Goal: Check status: Check status

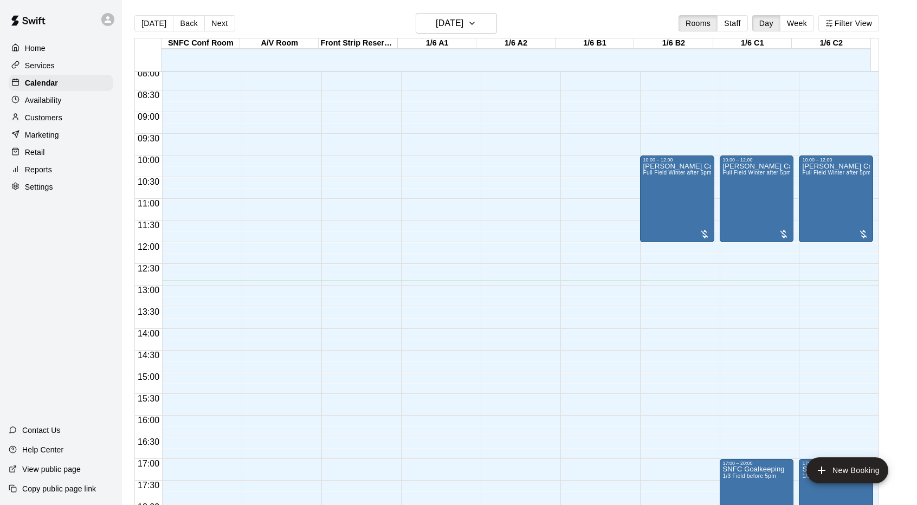
scroll to position [350, 0]
click at [218, 27] on button "Next" at bounding box center [219, 23] width 30 height 16
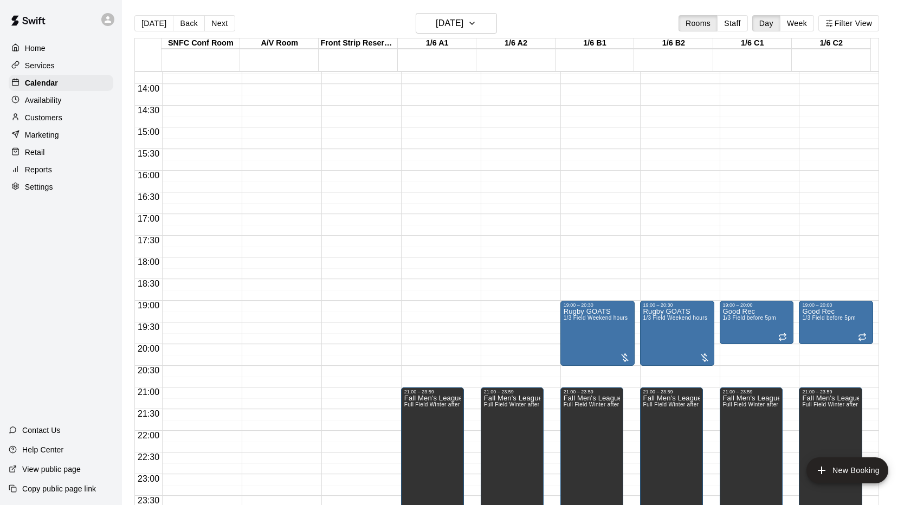
scroll to position [17, 0]
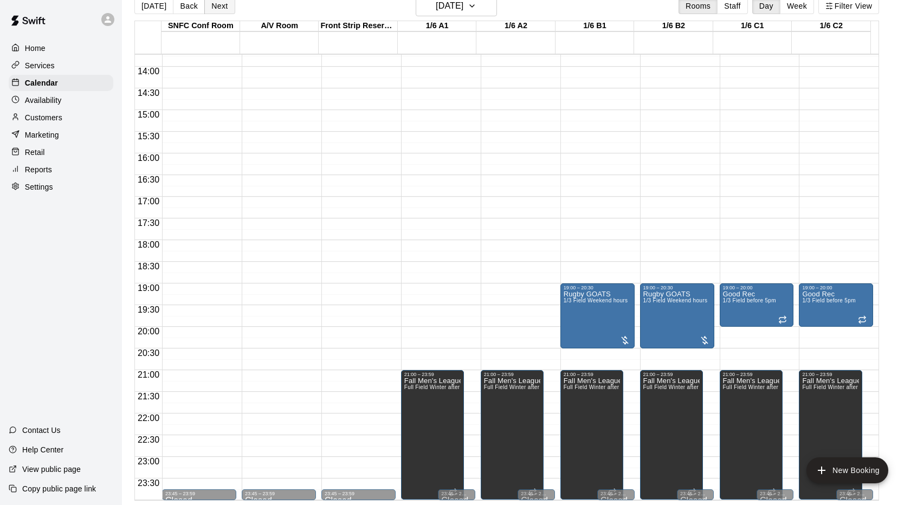
click at [216, 7] on button "Next" at bounding box center [219, 6] width 30 height 16
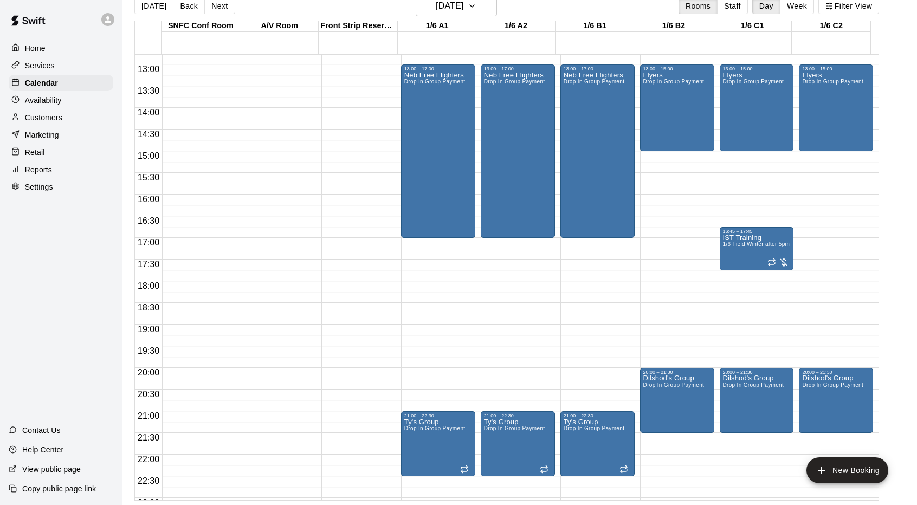
scroll to position [595, 0]
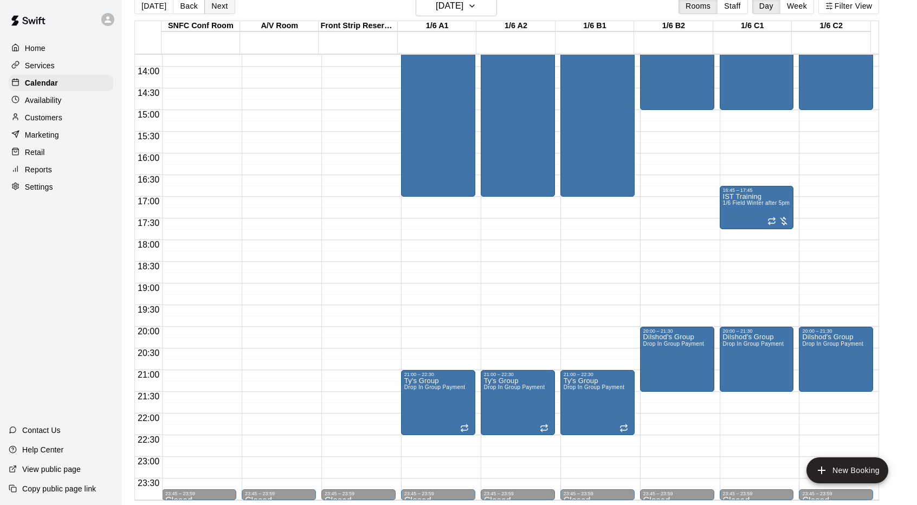
click at [216, 8] on button "Next" at bounding box center [219, 6] width 30 height 16
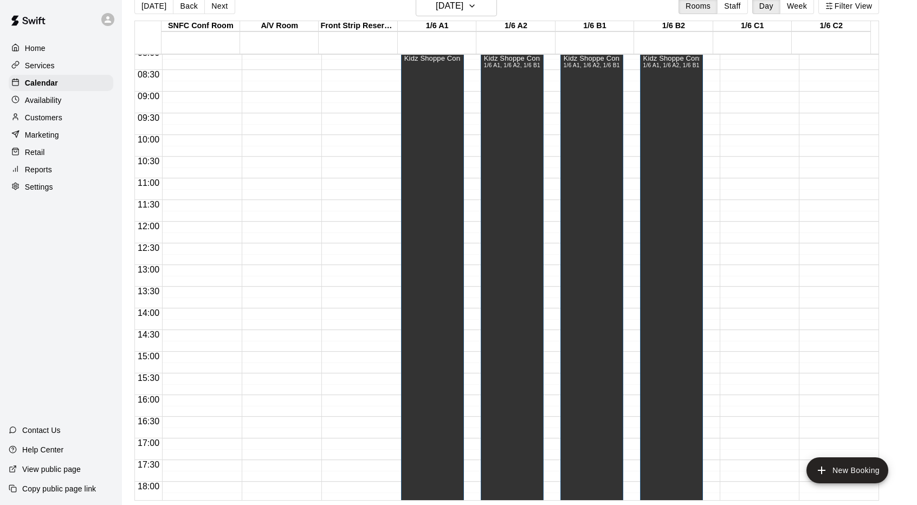
scroll to position [356, 0]
click at [214, 10] on button "Next" at bounding box center [219, 6] width 30 height 16
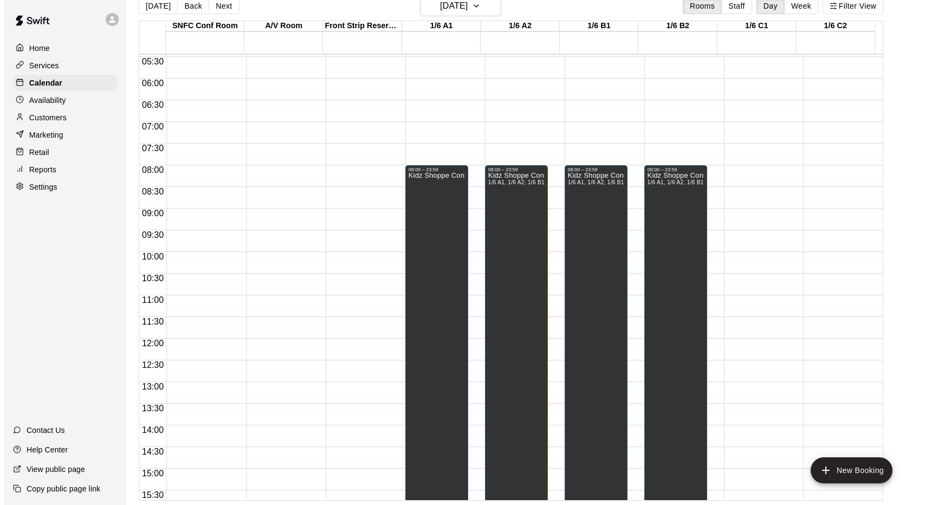
scroll to position [233, 0]
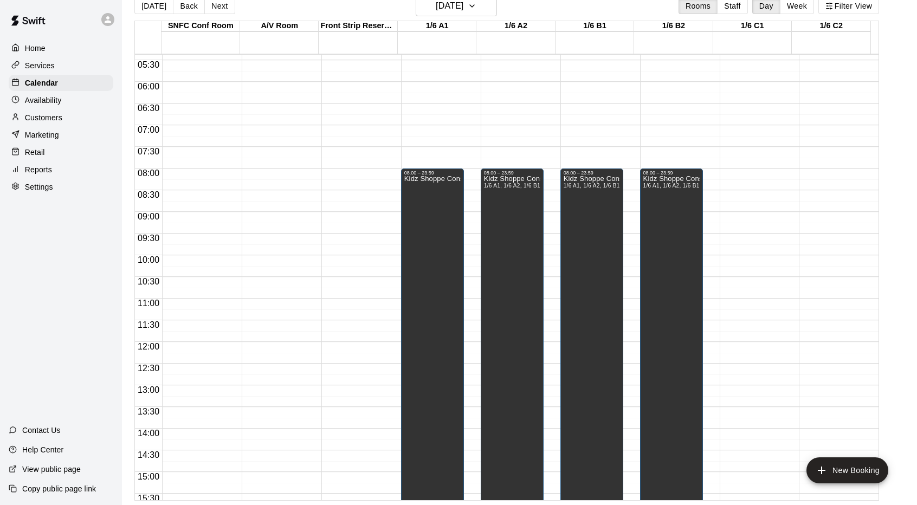
drag, startPoint x: 466, startPoint y: 285, endPoint x: 152, endPoint y: 237, distance: 317.9
click at [152, 237] on span "09:30" at bounding box center [148, 237] width 27 height 9
click at [444, 11] on h6 "[DATE]" at bounding box center [450, 5] width 28 height 15
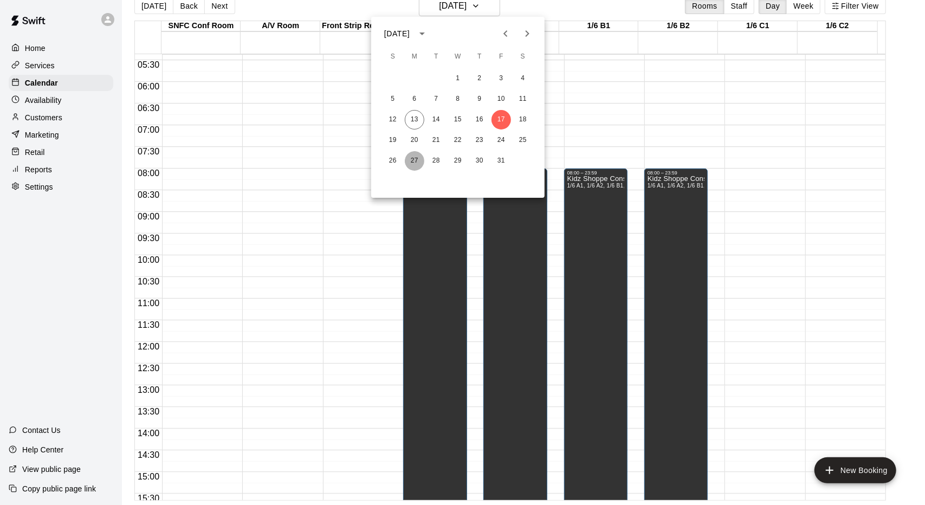
click at [411, 159] on button "27" at bounding box center [415, 161] width 20 height 20
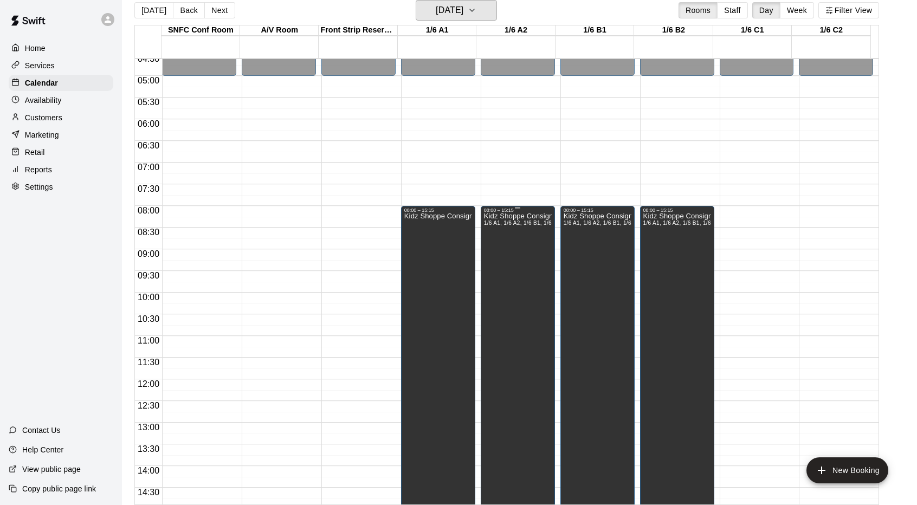
scroll to position [199, 0]
click at [460, 13] on h6 "[DATE]" at bounding box center [450, 10] width 28 height 15
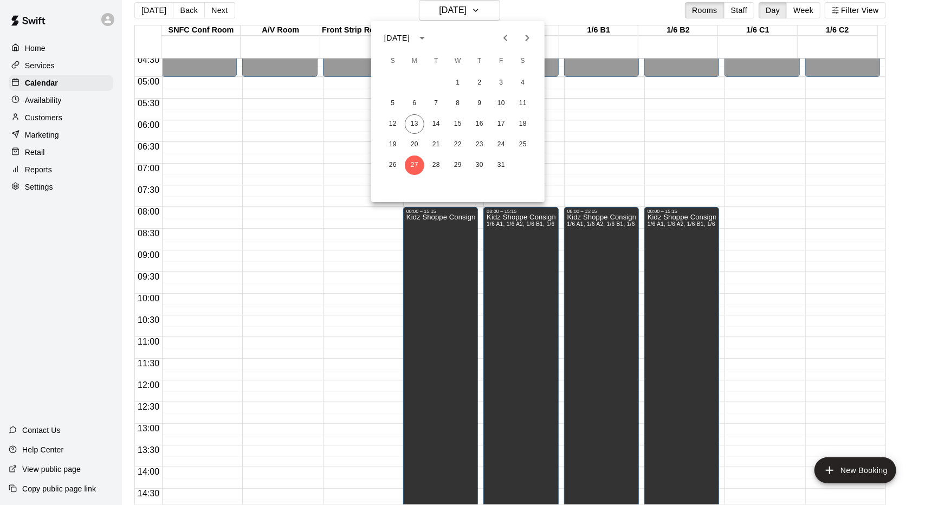
click at [538, 36] on div "[DATE]" at bounding box center [457, 38] width 173 height 16
click at [527, 35] on icon "Next month" at bounding box center [527, 37] width 13 height 13
click at [523, 81] on button "1" at bounding box center [523, 83] width 20 height 20
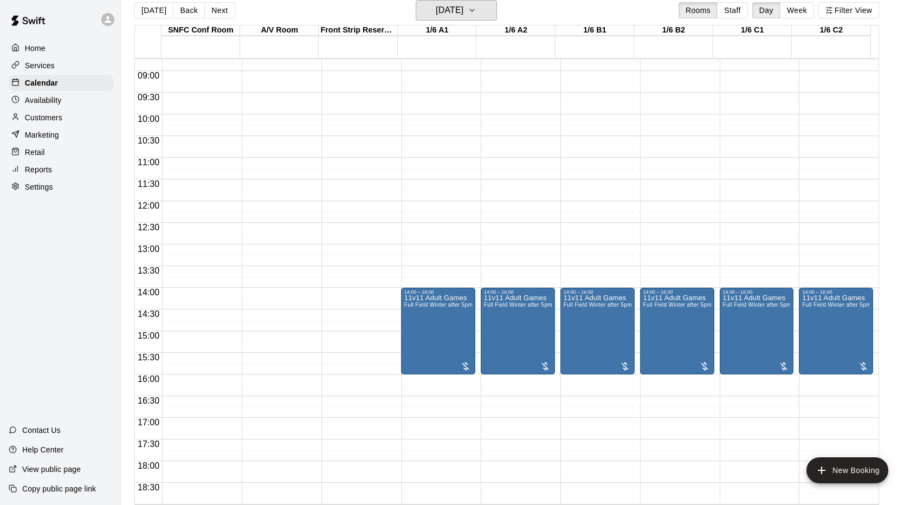
scroll to position [374, 0]
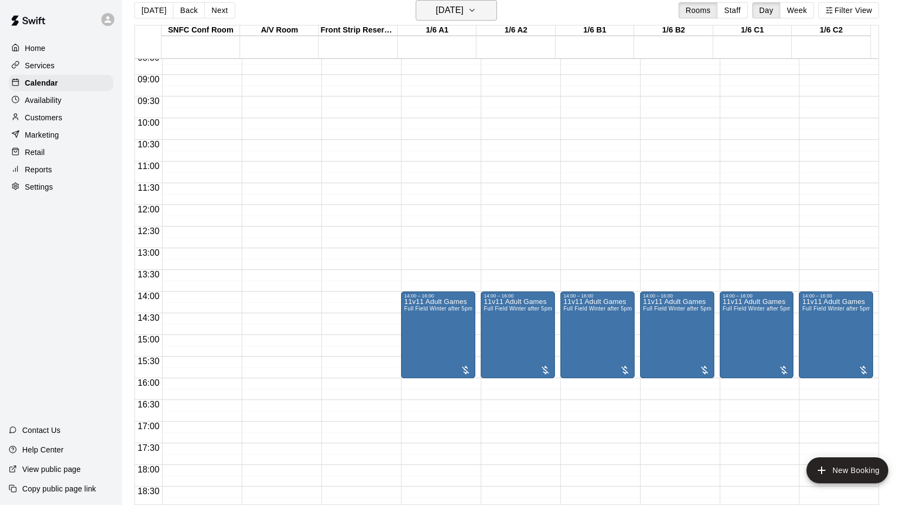
click at [463, 10] on h6 "[DATE]" at bounding box center [450, 10] width 28 height 15
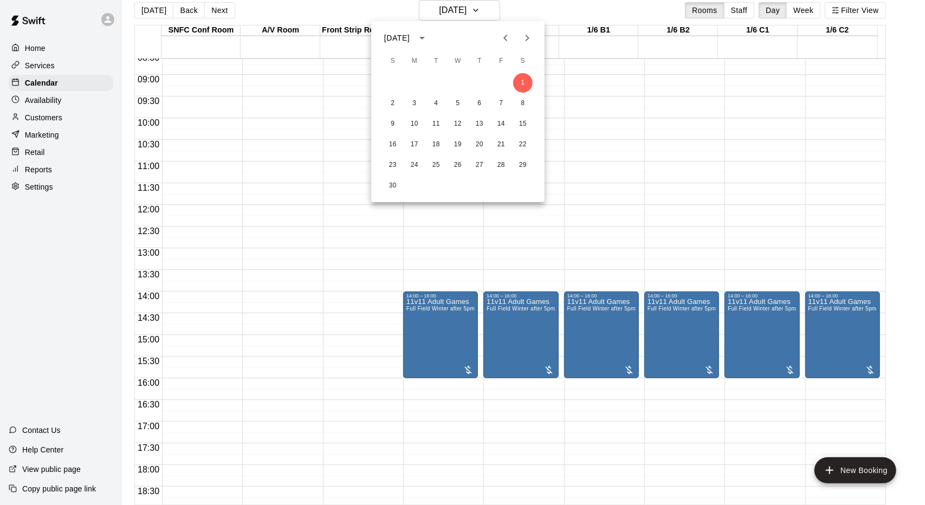
click at [530, 37] on icon "Next month" at bounding box center [527, 37] width 13 height 13
click at [500, 36] on icon "Previous month" at bounding box center [505, 37] width 13 height 13
click at [432, 148] on button "21" at bounding box center [436, 145] width 20 height 20
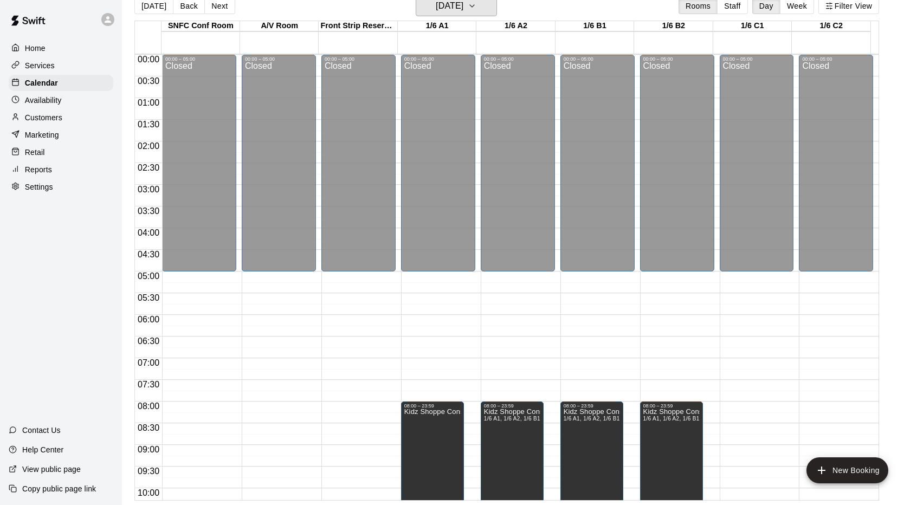
scroll to position [0, 0]
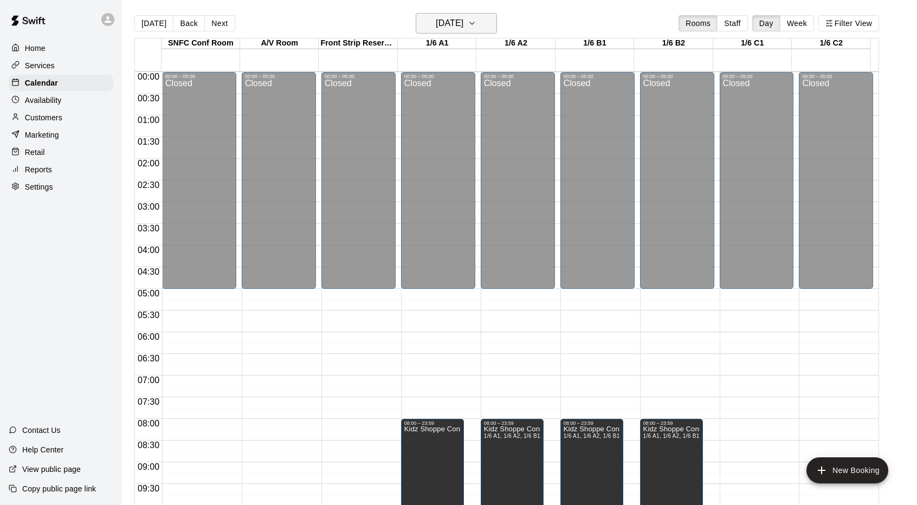
click at [486, 22] on button "[DATE]" at bounding box center [455, 23] width 81 height 21
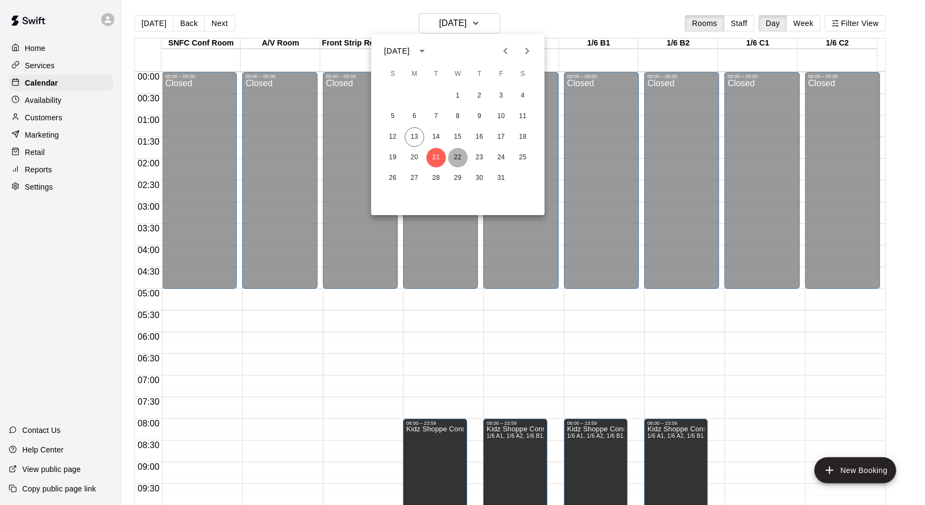
click at [457, 154] on button "22" at bounding box center [458, 158] width 20 height 20
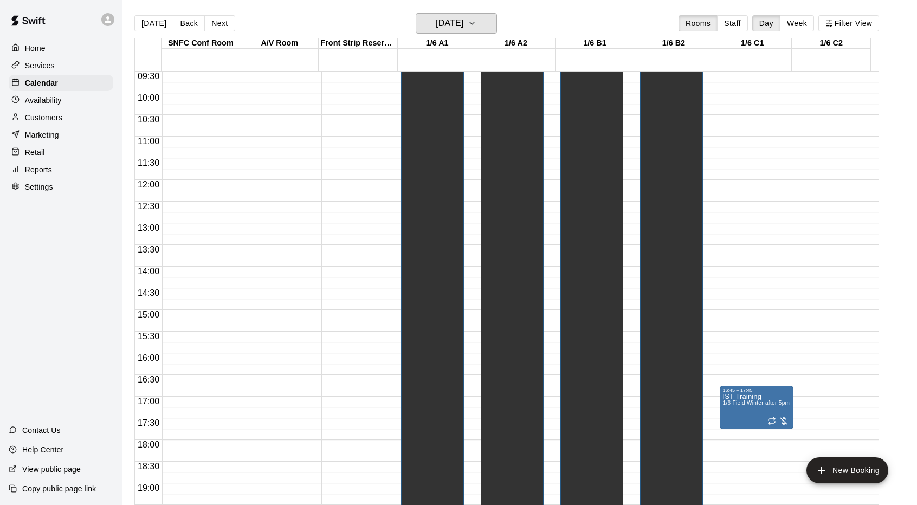
scroll to position [301, 0]
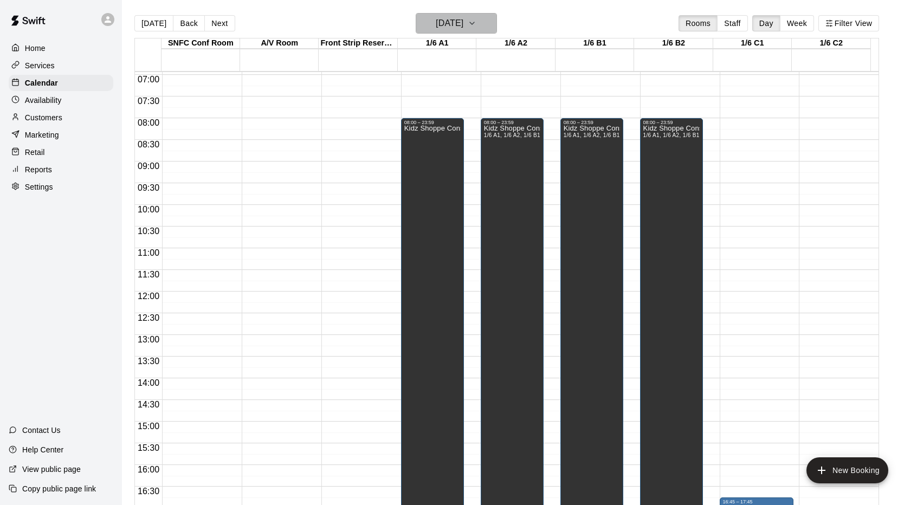
click at [459, 20] on h6 "[DATE]" at bounding box center [450, 23] width 28 height 15
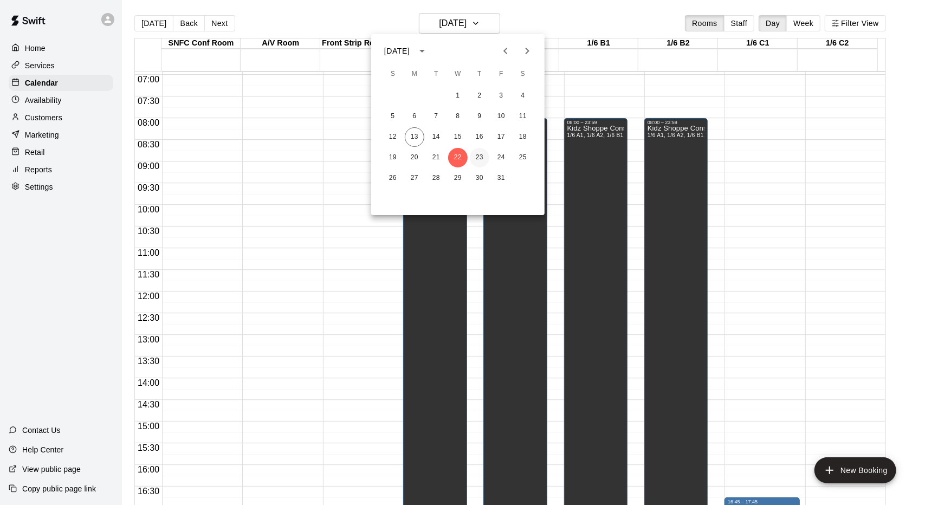
click at [485, 157] on button "23" at bounding box center [480, 158] width 20 height 20
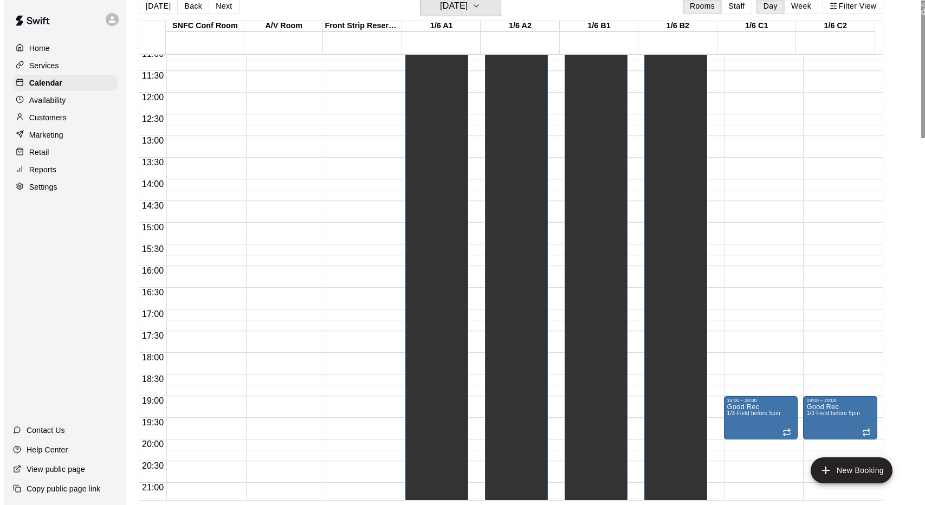
scroll to position [595, 0]
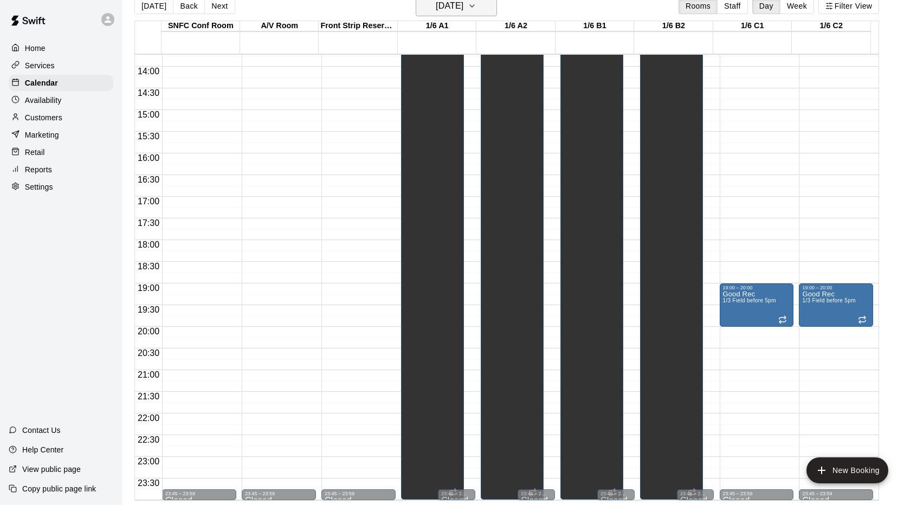
click at [476, 2] on icon "button" at bounding box center [472, 5] width 9 height 13
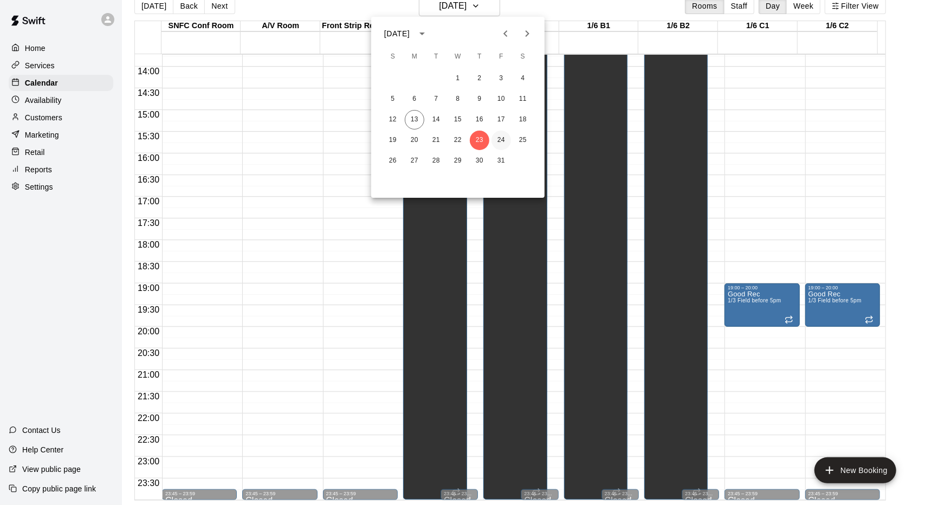
click at [499, 141] on button "24" at bounding box center [501, 141] width 20 height 20
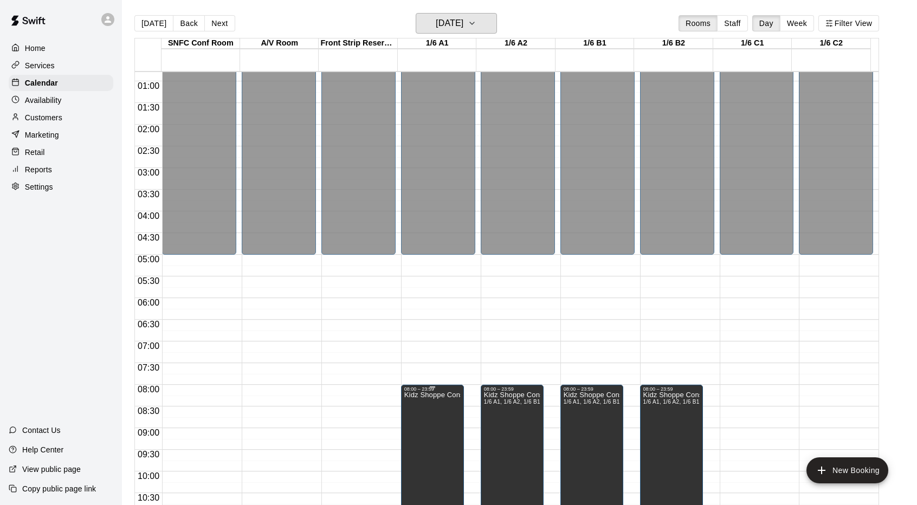
scroll to position [0, 0]
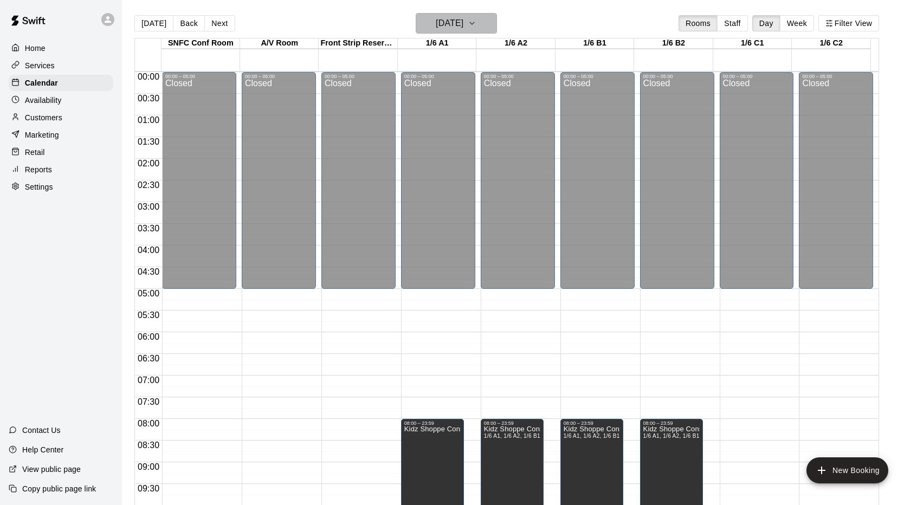
click at [463, 28] on h6 "[DATE]" at bounding box center [450, 23] width 28 height 15
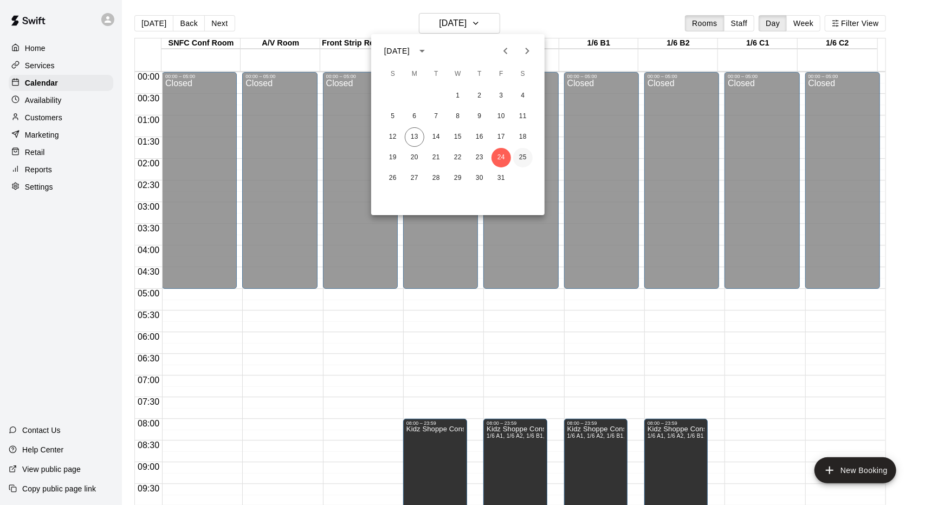
click at [525, 157] on button "25" at bounding box center [523, 158] width 20 height 20
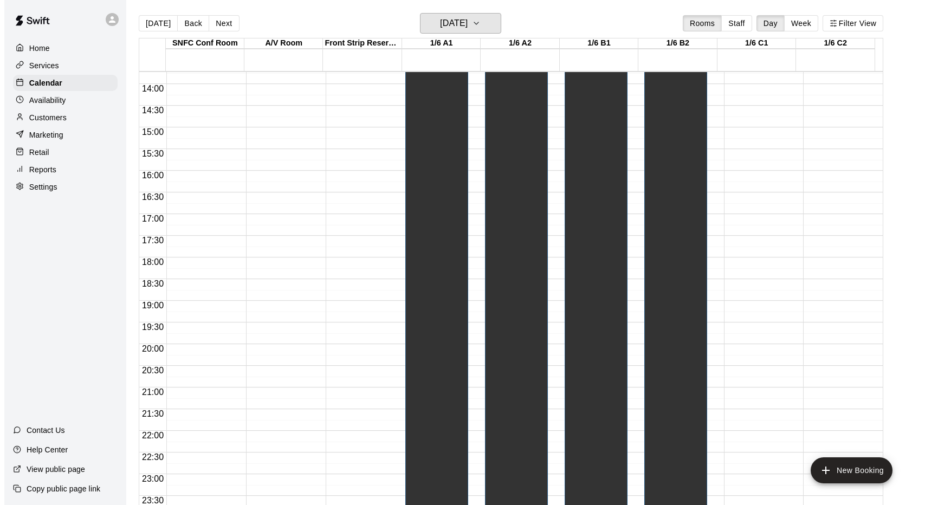
scroll to position [17, 0]
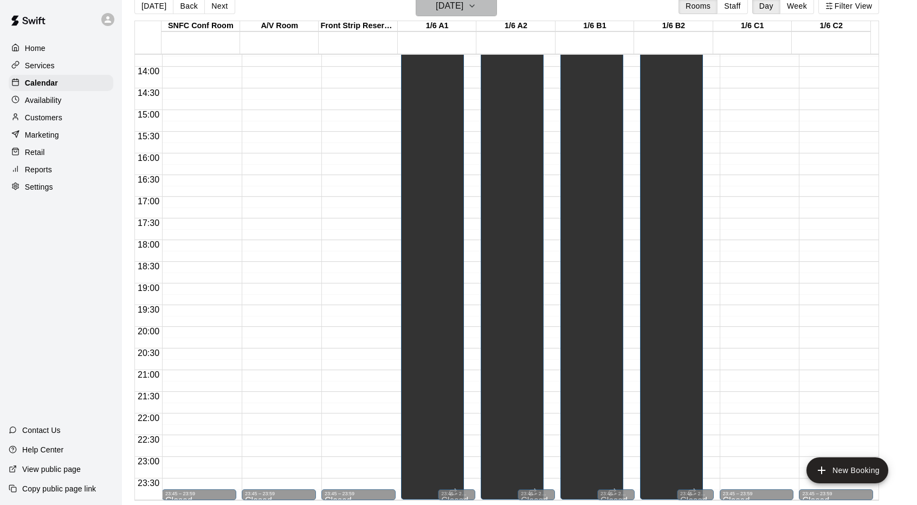
click at [484, 3] on button "[DATE]" at bounding box center [455, 6] width 81 height 21
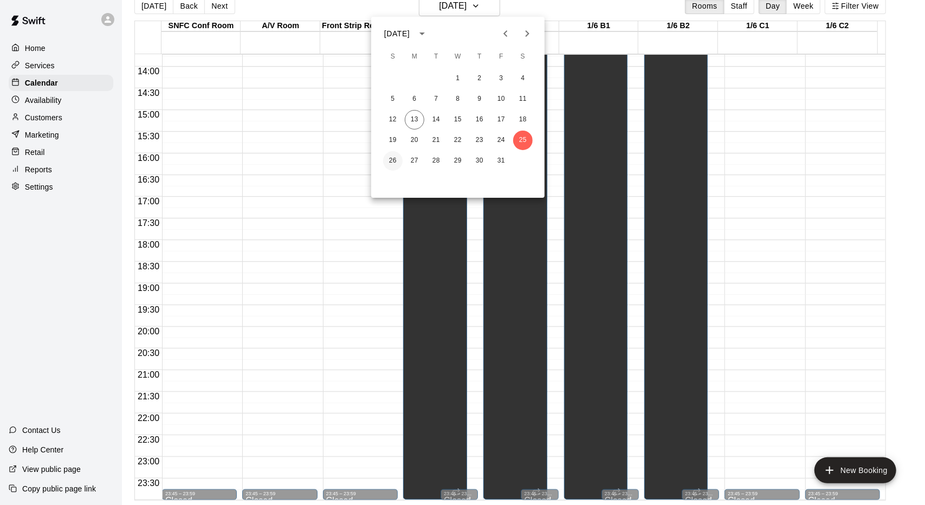
click at [393, 168] on button "26" at bounding box center [393, 161] width 20 height 20
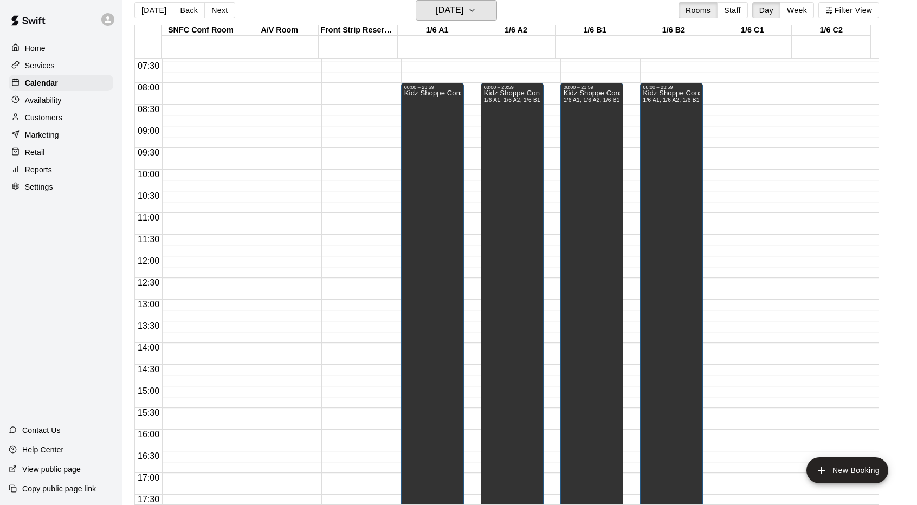
scroll to position [0, 0]
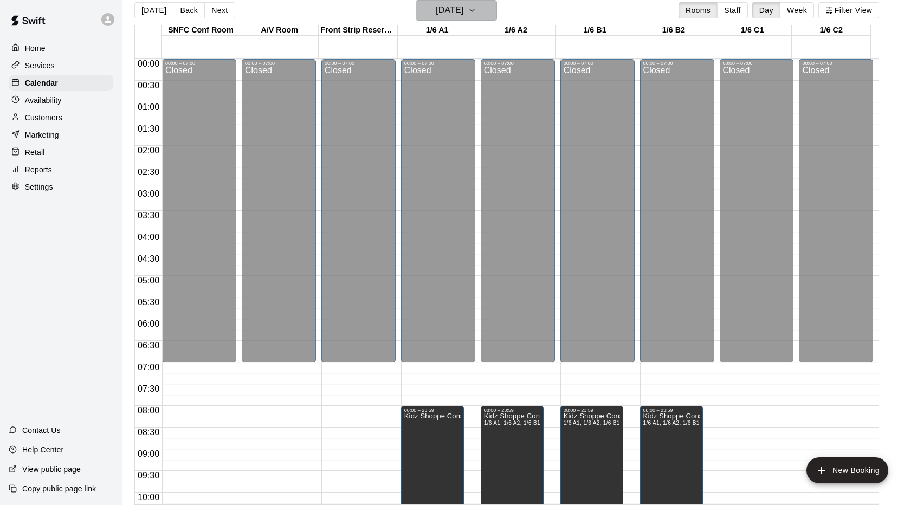
click at [449, 12] on h6 "[DATE]" at bounding box center [450, 10] width 28 height 15
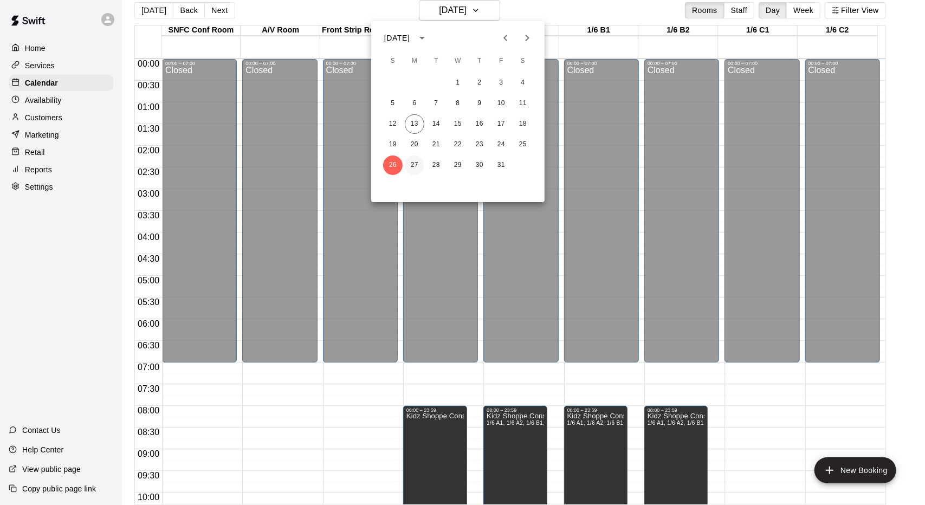
click at [416, 166] on button "27" at bounding box center [415, 165] width 20 height 20
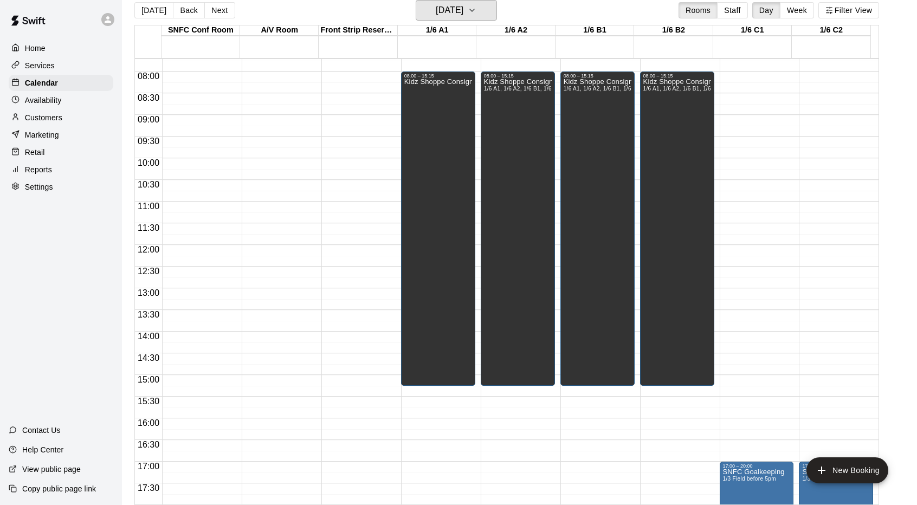
scroll to position [335, 0]
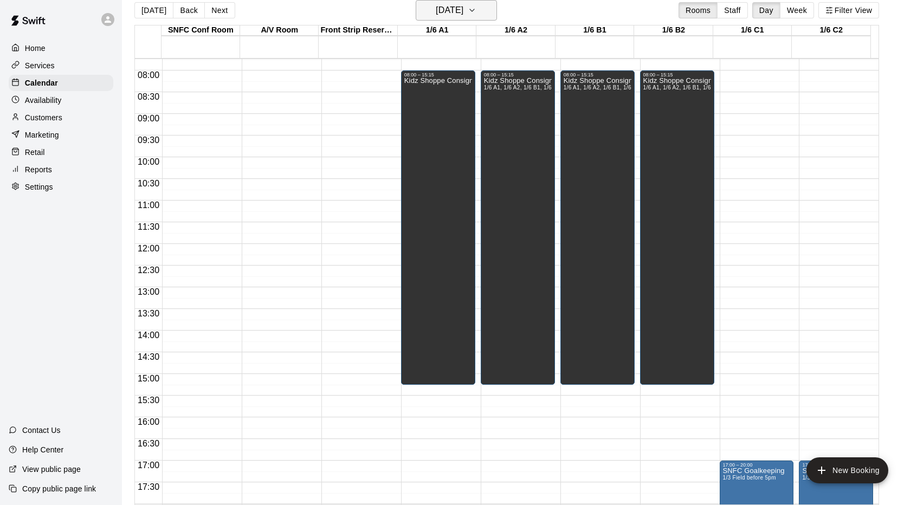
click at [463, 9] on h6 "[DATE]" at bounding box center [450, 10] width 28 height 15
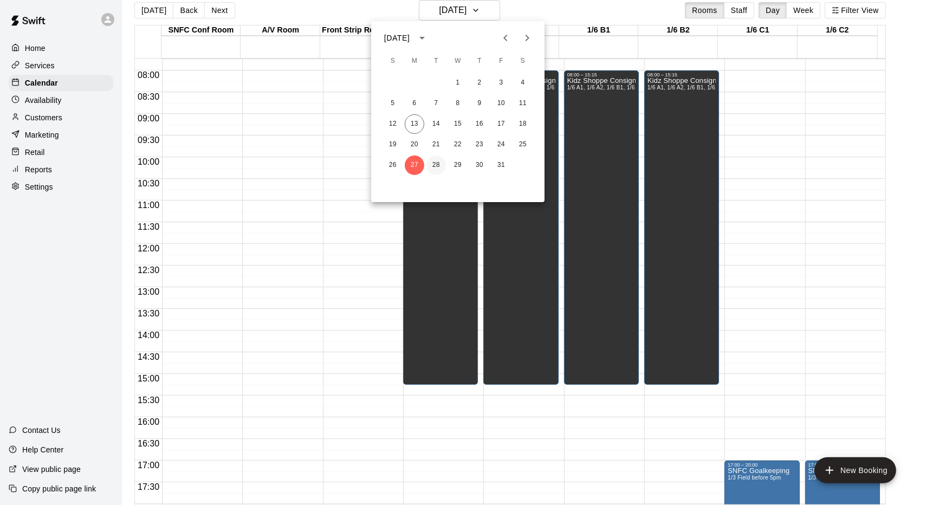
click at [440, 167] on button "28" at bounding box center [436, 165] width 20 height 20
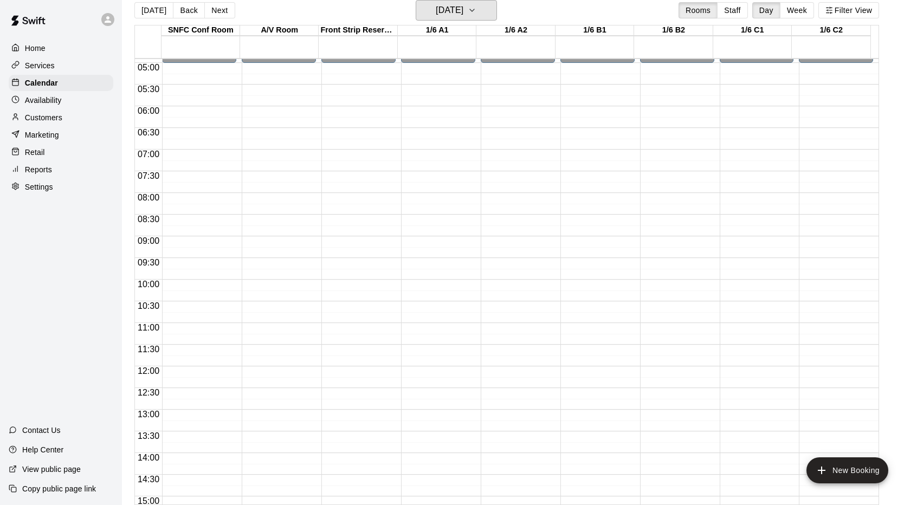
scroll to position [0, 0]
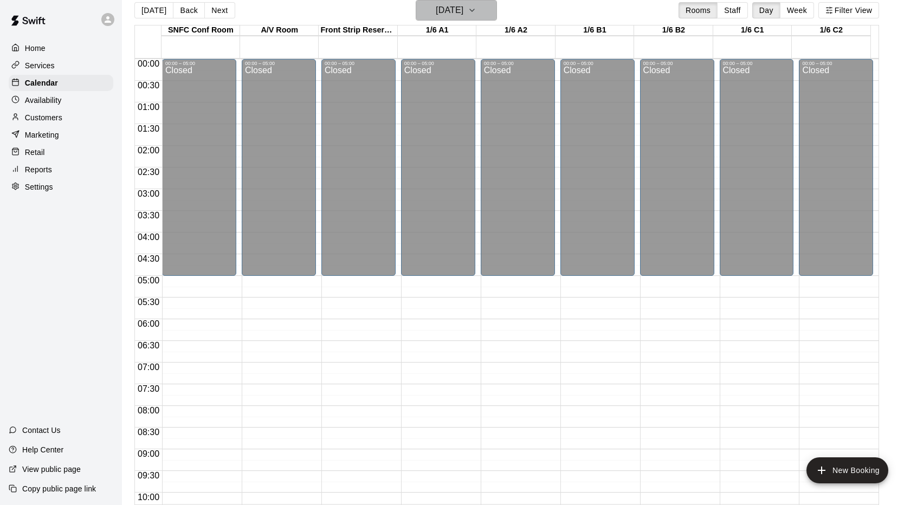
click at [463, 16] on h6 "[DATE]" at bounding box center [450, 10] width 28 height 15
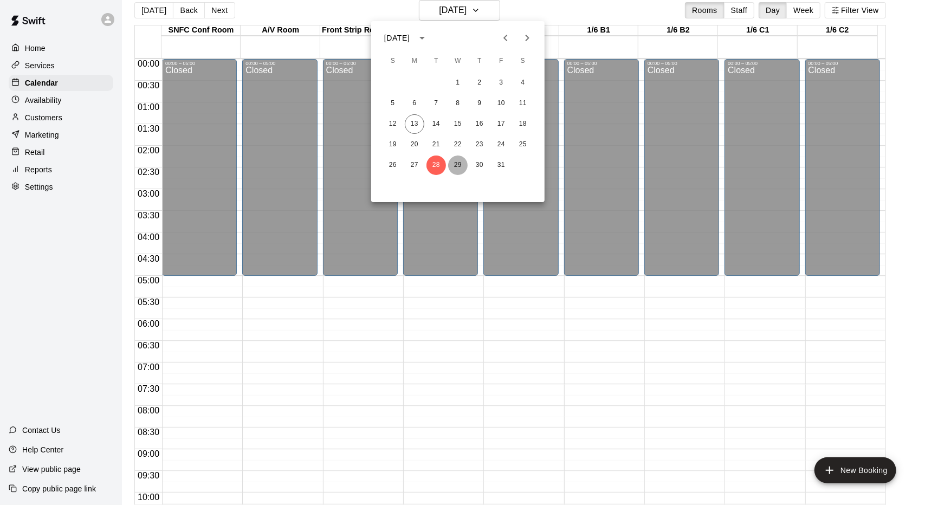
click at [457, 161] on button "29" at bounding box center [458, 165] width 20 height 20
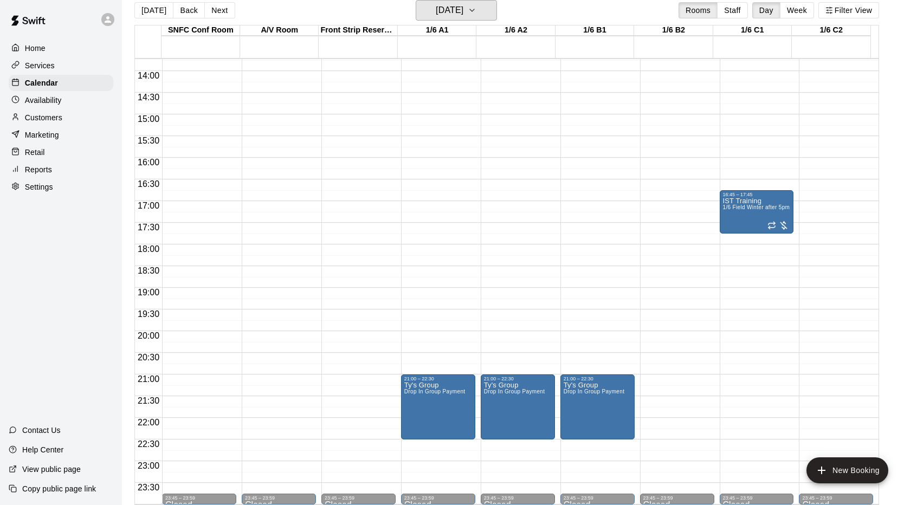
scroll to position [594, 0]
click at [471, 18] on button "[DATE]" at bounding box center [455, 10] width 81 height 21
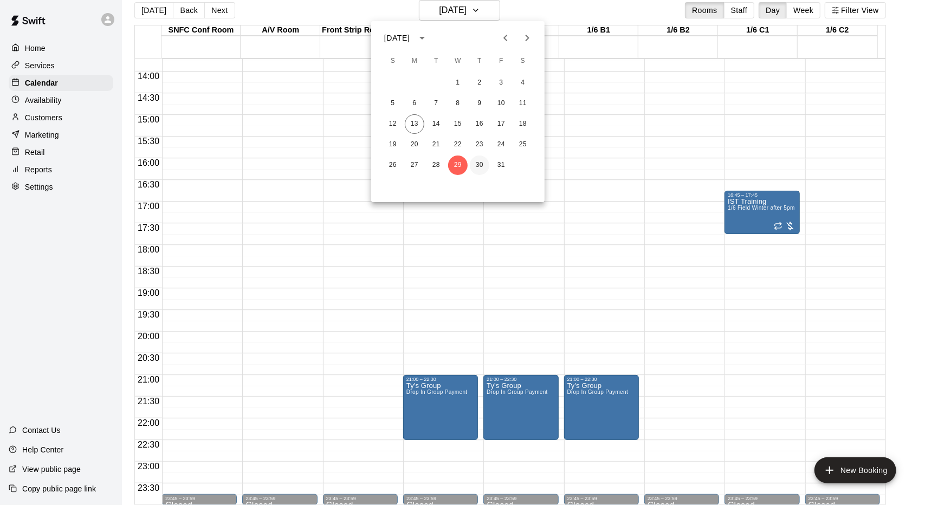
click at [483, 170] on button "30" at bounding box center [480, 165] width 20 height 20
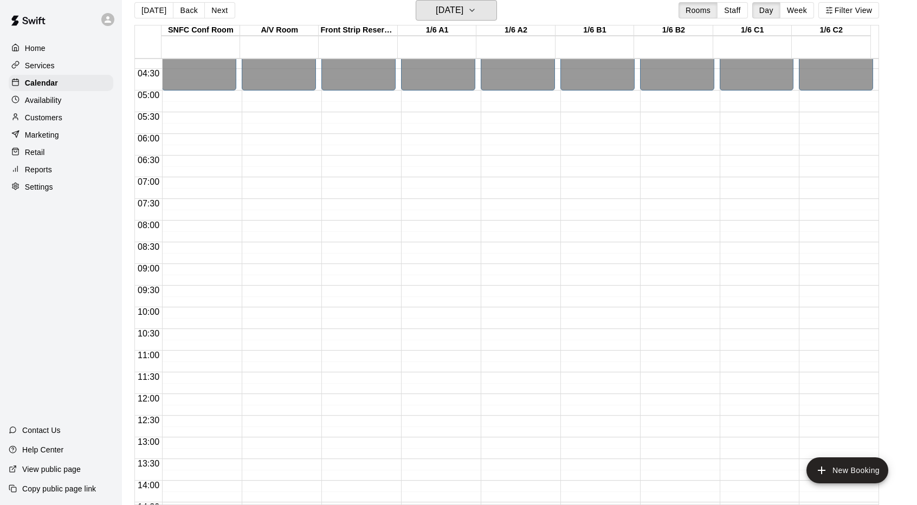
scroll to position [171, 0]
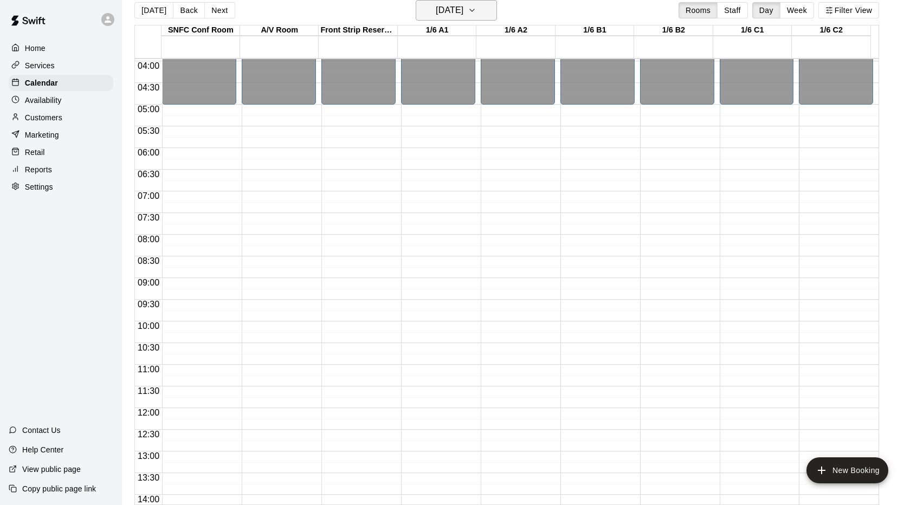
click at [476, 15] on icon "button" at bounding box center [472, 10] width 9 height 13
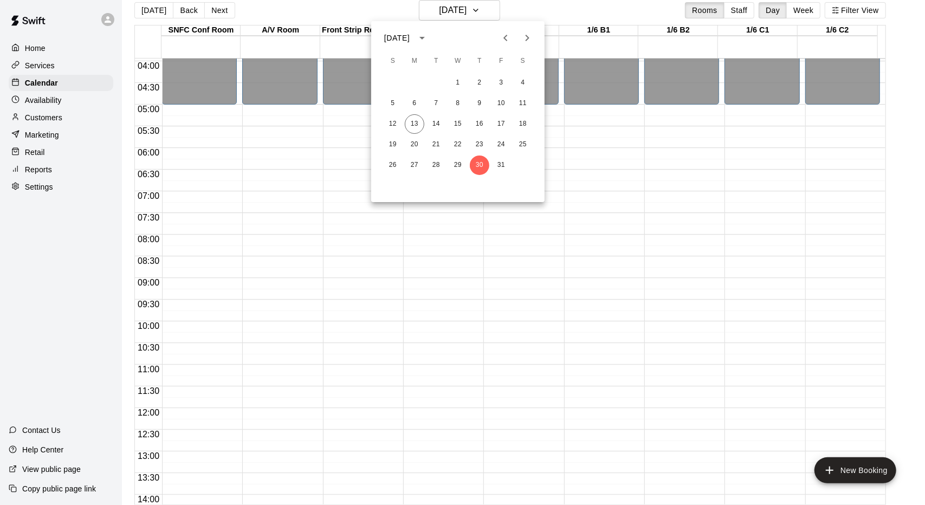
click at [494, 173] on div "26 27 28 29 30 31" at bounding box center [457, 165] width 173 height 20
click at [502, 167] on button "31" at bounding box center [501, 165] width 20 height 20
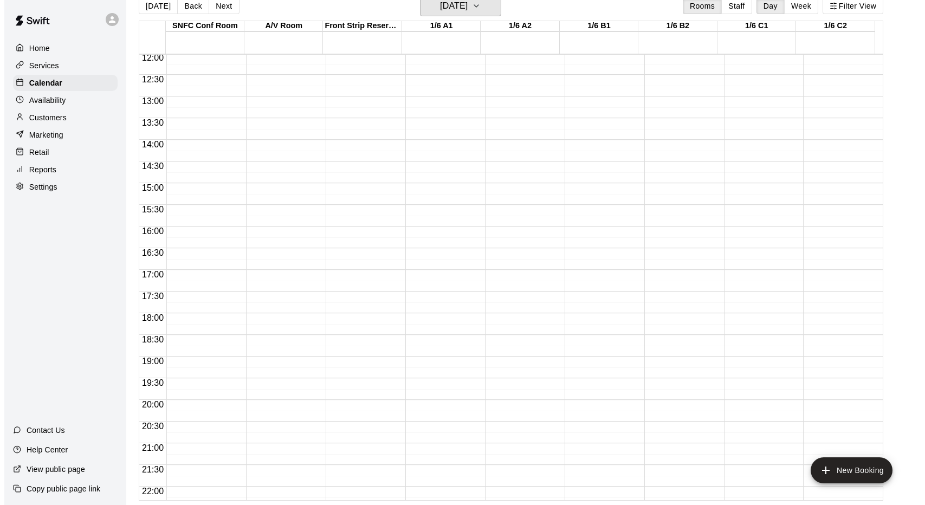
scroll to position [520, 0]
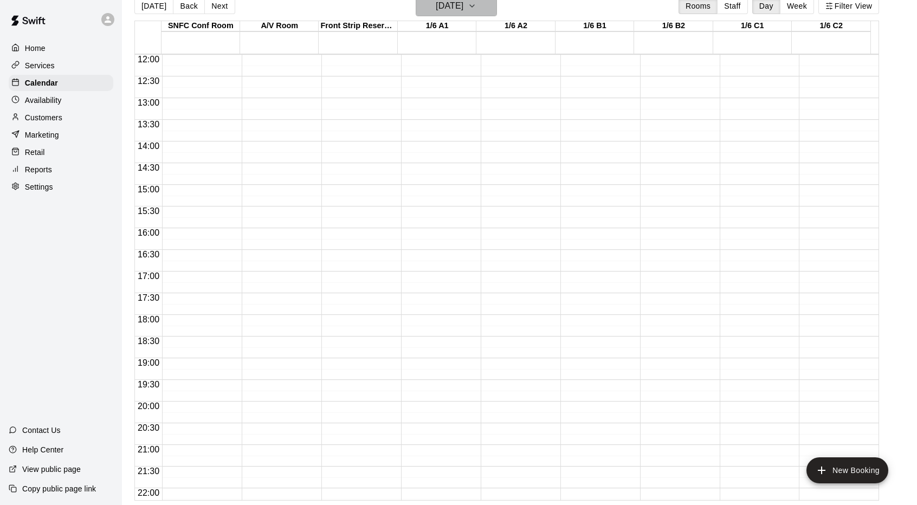
click at [479, 12] on button "[DATE]" at bounding box center [455, 6] width 81 height 21
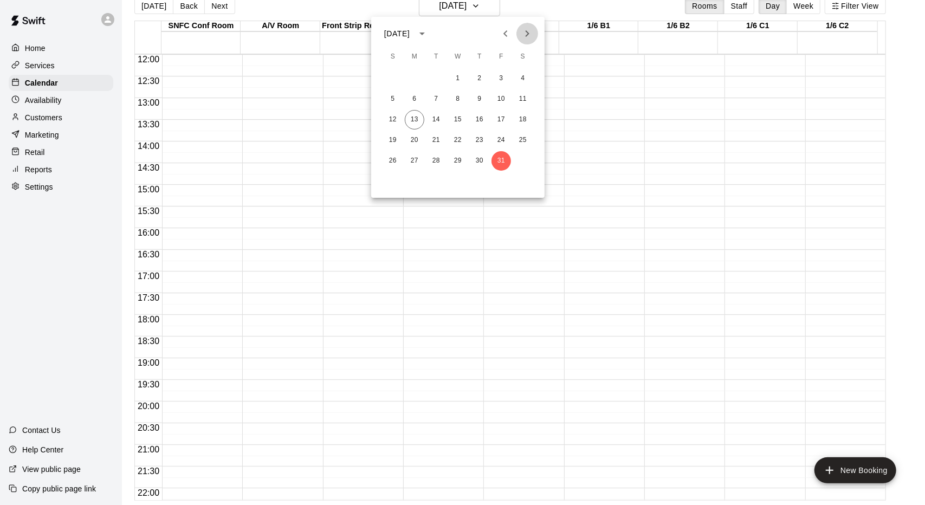
click at [533, 38] on icon "Next month" at bounding box center [527, 33] width 13 height 13
click at [501, 163] on button "28" at bounding box center [501, 161] width 20 height 20
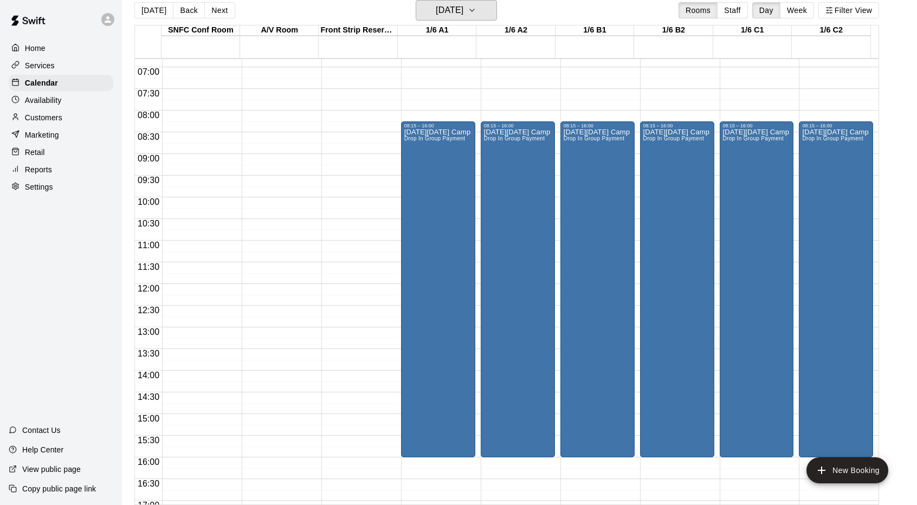
scroll to position [286, 0]
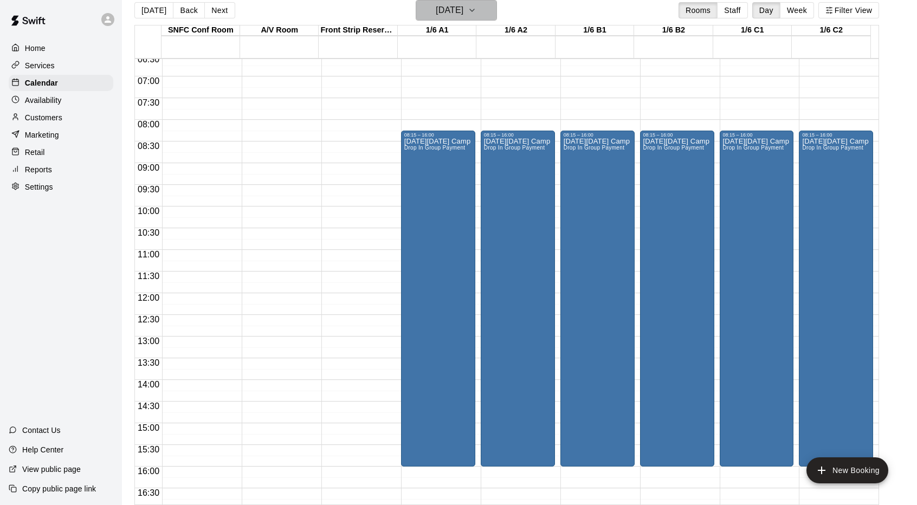
click at [463, 9] on h6 "[DATE]" at bounding box center [450, 10] width 28 height 15
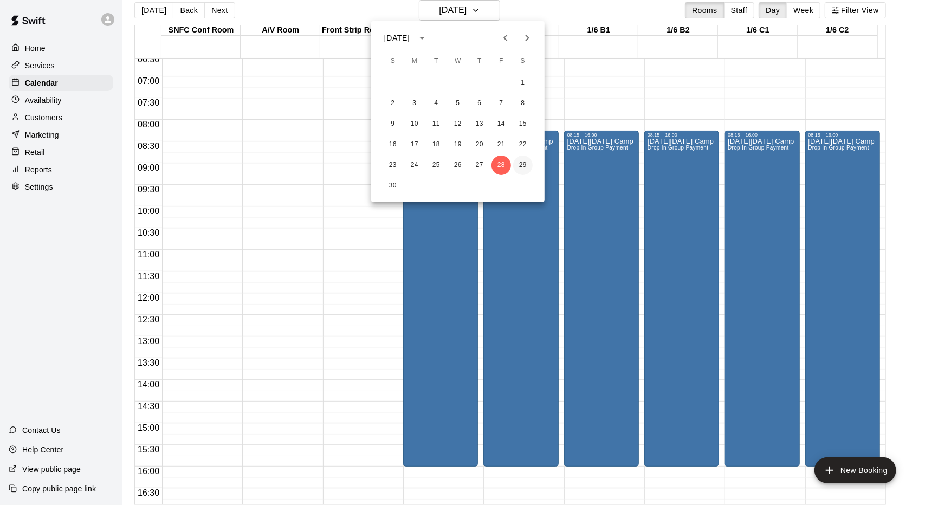
click at [528, 169] on button "29" at bounding box center [523, 165] width 20 height 20
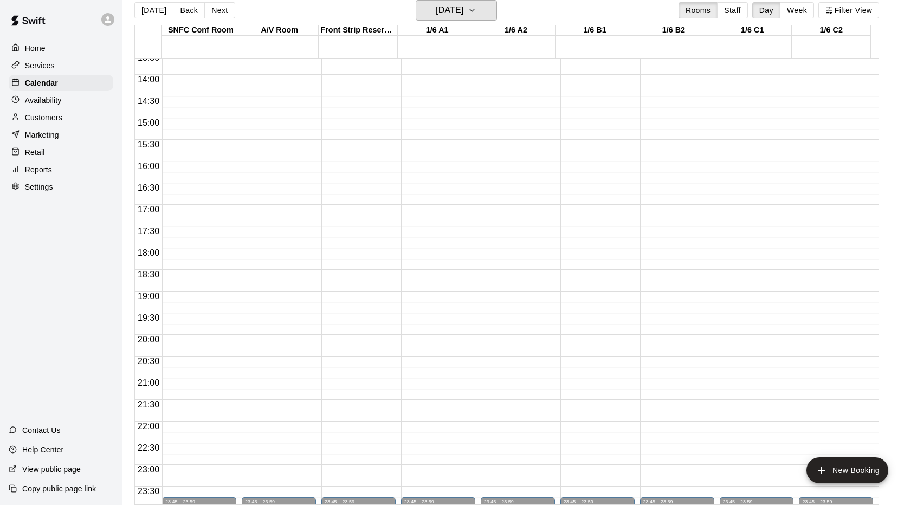
scroll to position [595, 0]
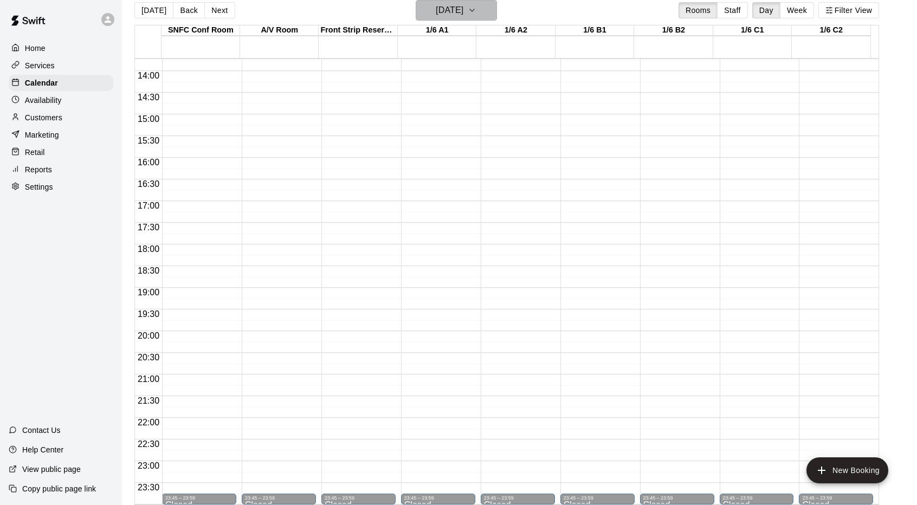
click at [463, 15] on h6 "[DATE]" at bounding box center [450, 10] width 28 height 15
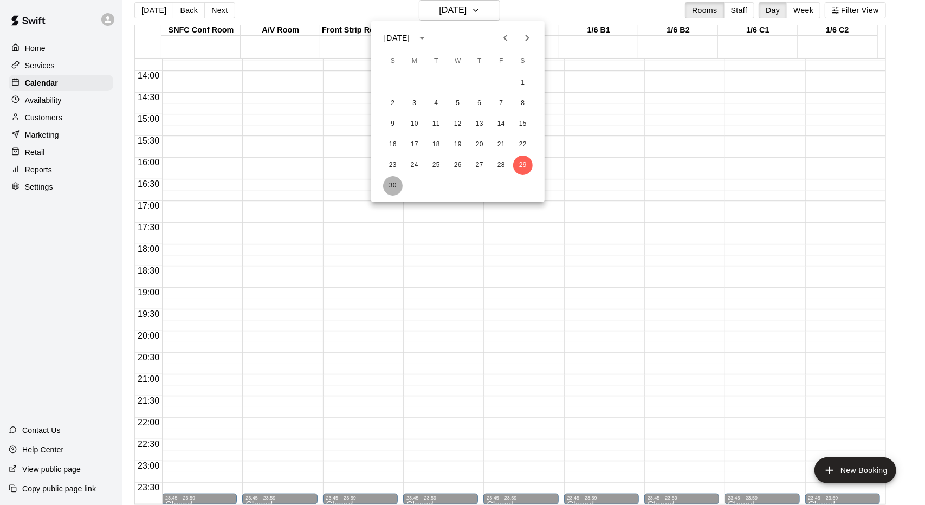
click at [393, 185] on button "30" at bounding box center [393, 186] width 20 height 20
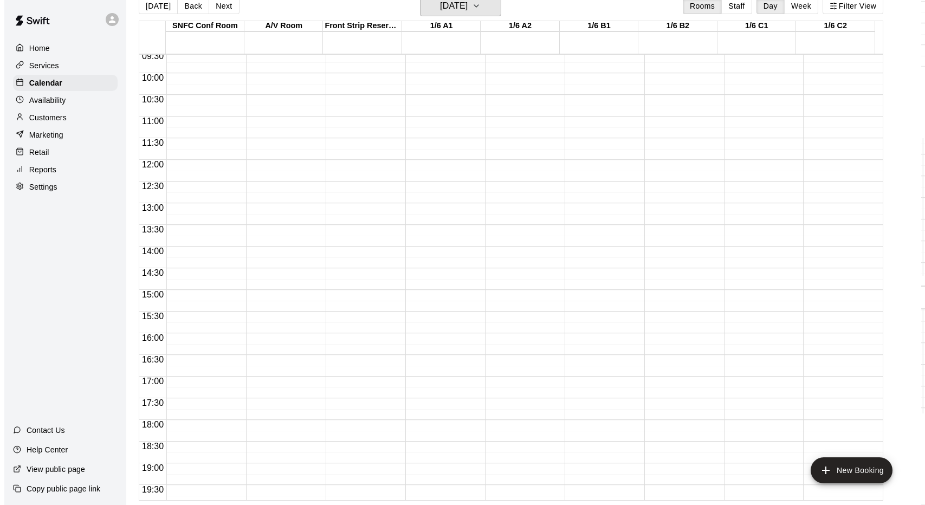
scroll to position [388, 0]
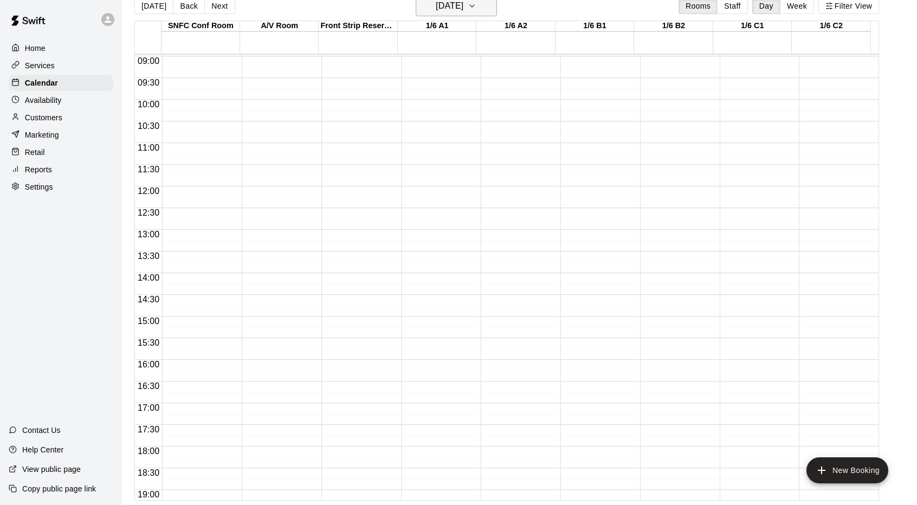
click at [463, 12] on h6 "[DATE]" at bounding box center [450, 5] width 28 height 15
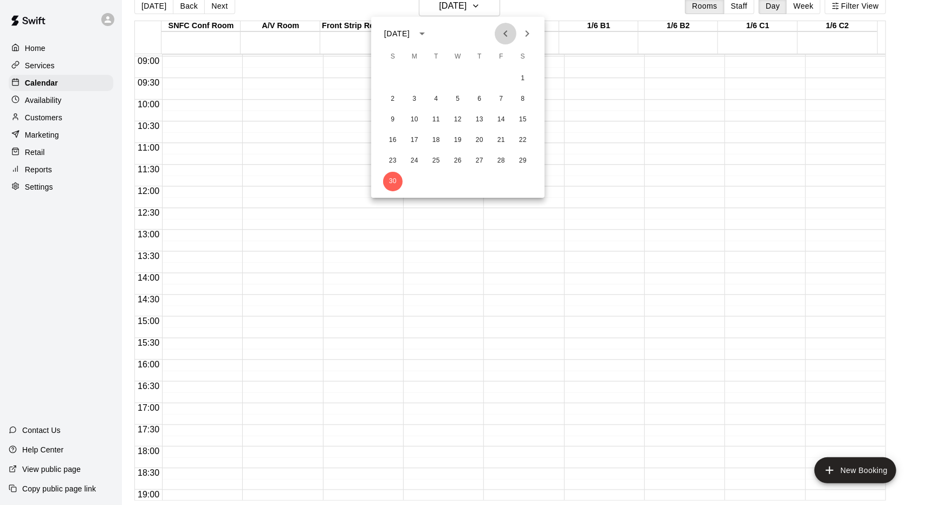
click at [507, 28] on icon "Previous month" at bounding box center [505, 33] width 13 height 13
click at [431, 145] on button "21" at bounding box center [436, 141] width 20 height 20
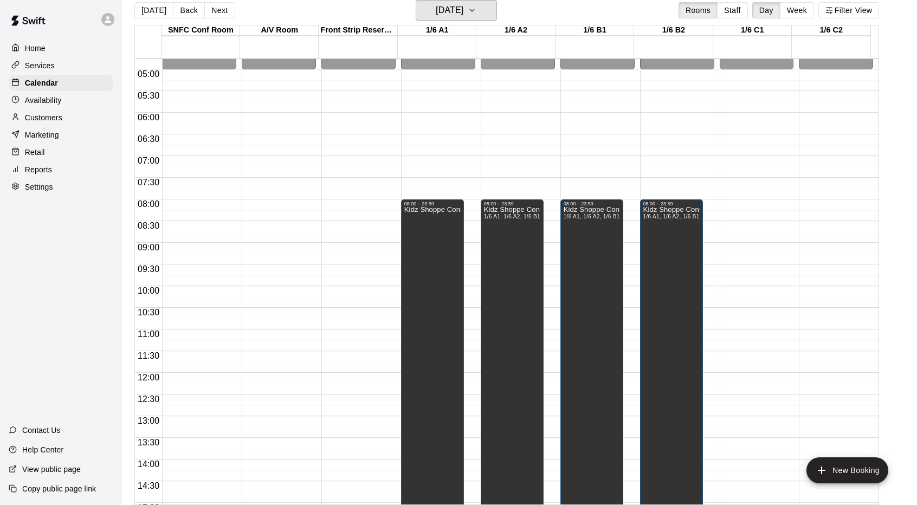
scroll to position [206, 0]
click at [463, 14] on h6 "[DATE]" at bounding box center [450, 10] width 28 height 15
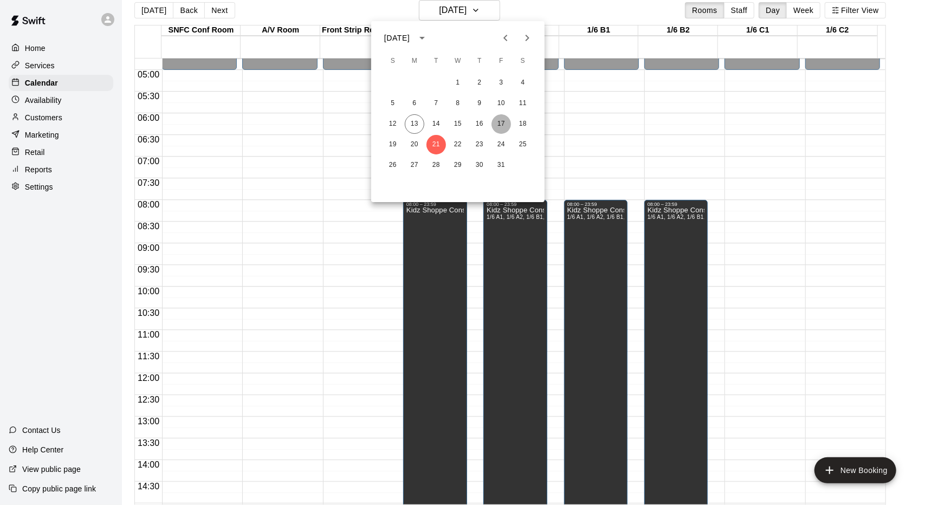
click at [501, 128] on button "17" at bounding box center [501, 124] width 20 height 20
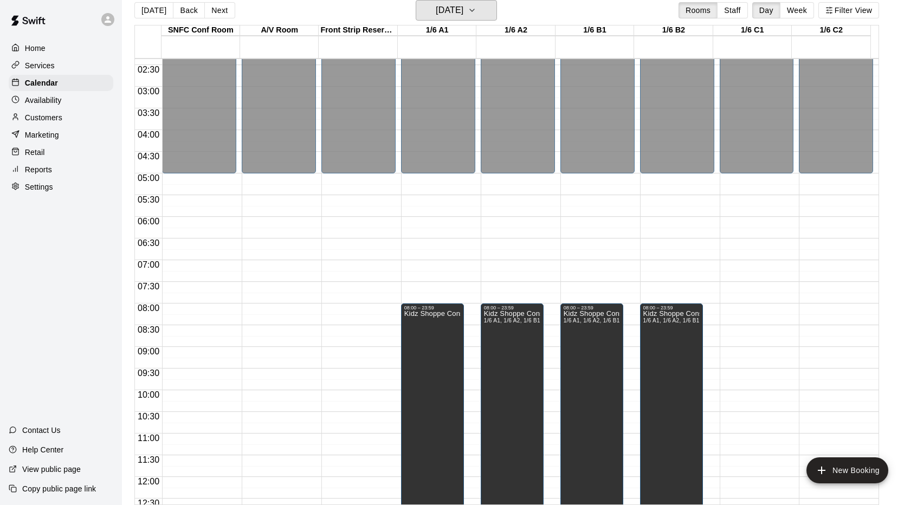
scroll to position [102, 0]
click at [476, 14] on icon "button" at bounding box center [472, 10] width 9 height 13
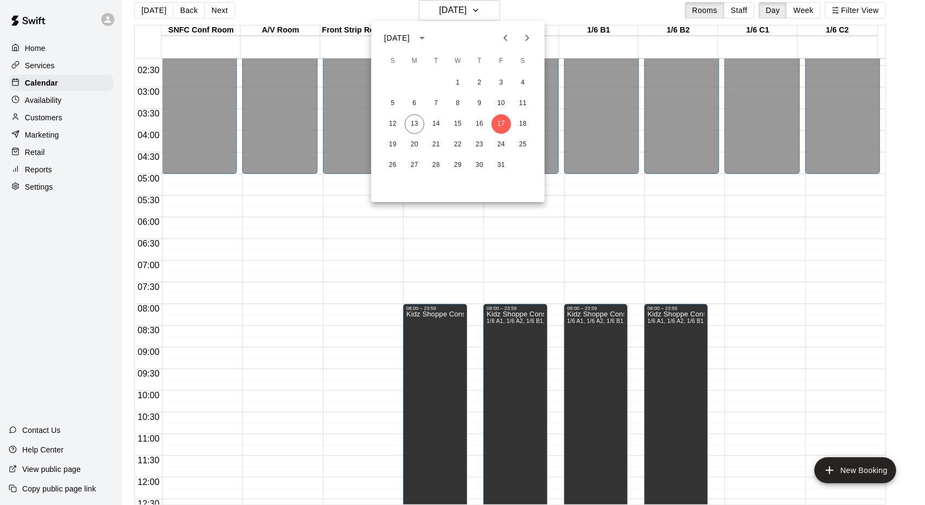
click at [530, 41] on icon "Next month" at bounding box center [527, 37] width 13 height 13
click at [529, 40] on icon "Next month" at bounding box center [527, 37] width 13 height 13
click at [458, 170] on button "31" at bounding box center [458, 165] width 20 height 20
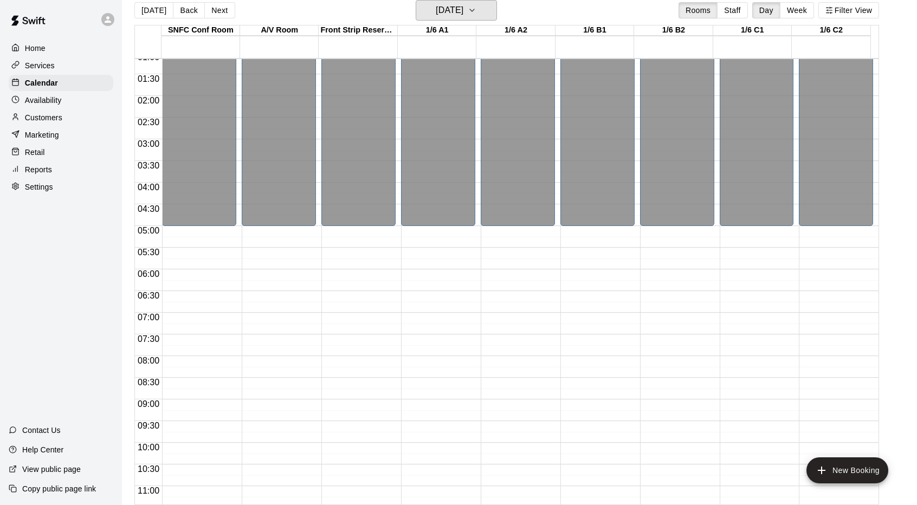
scroll to position [0, 0]
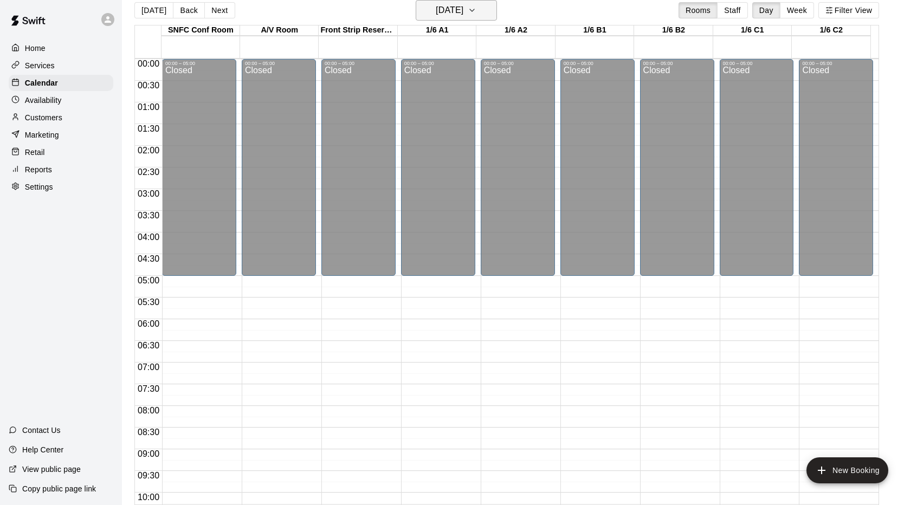
click at [476, 8] on icon "button" at bounding box center [472, 10] width 9 height 13
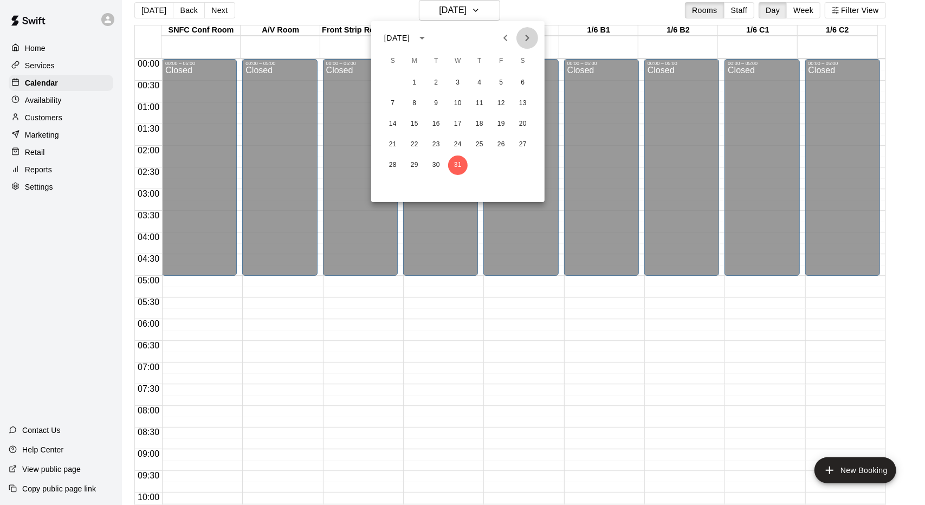
click at [525, 40] on icon "Next month" at bounding box center [527, 38] width 4 height 7
click at [482, 78] on button "1" at bounding box center [480, 83] width 20 height 20
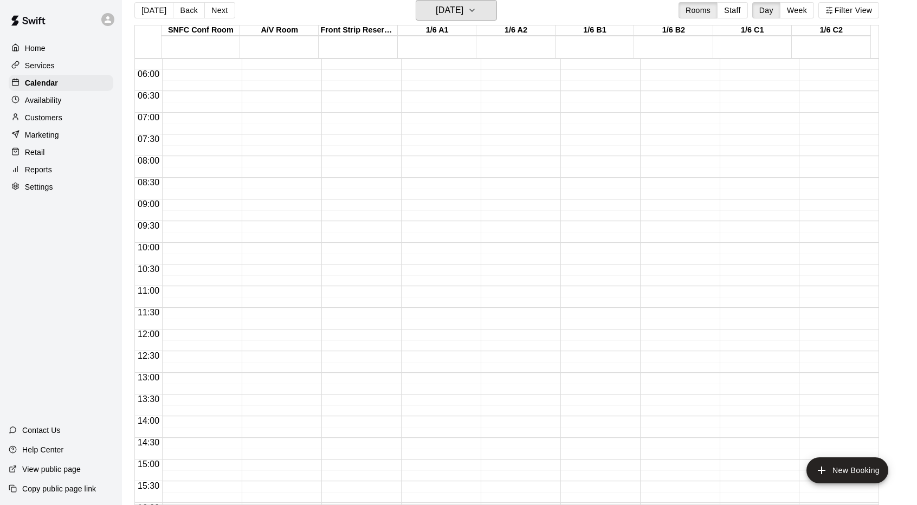
scroll to position [230, 0]
click at [463, 16] on h6 "[DATE]" at bounding box center [450, 10] width 28 height 15
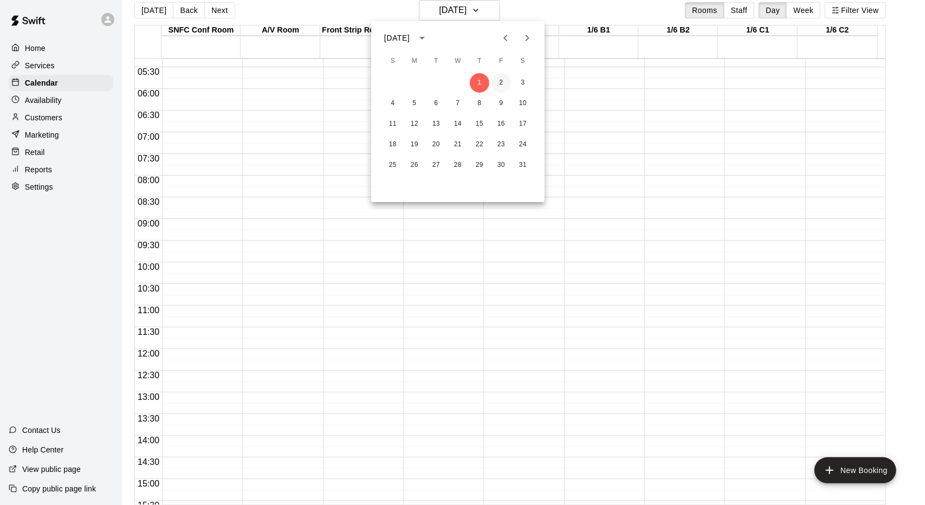
click at [497, 85] on button "2" at bounding box center [501, 83] width 20 height 20
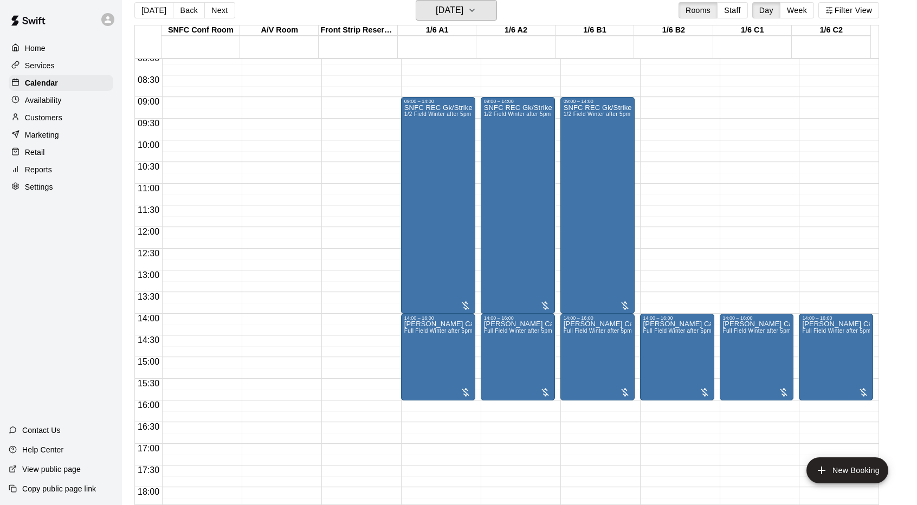
scroll to position [354, 0]
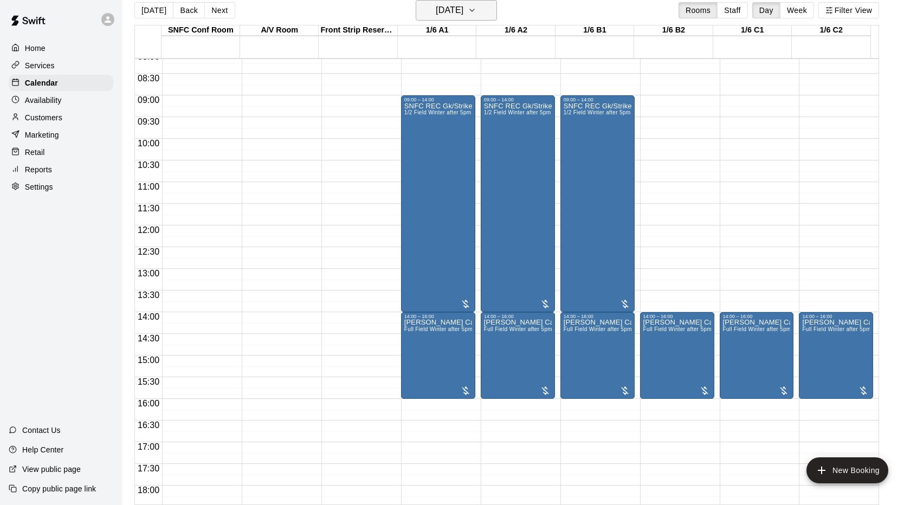
click at [455, 6] on h6 "[DATE]" at bounding box center [450, 10] width 28 height 15
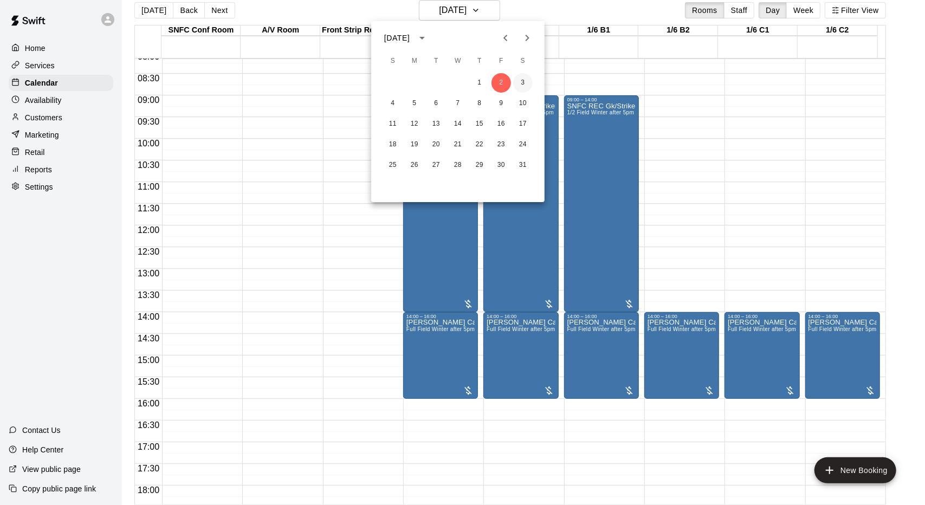
click at [525, 84] on button "3" at bounding box center [523, 83] width 20 height 20
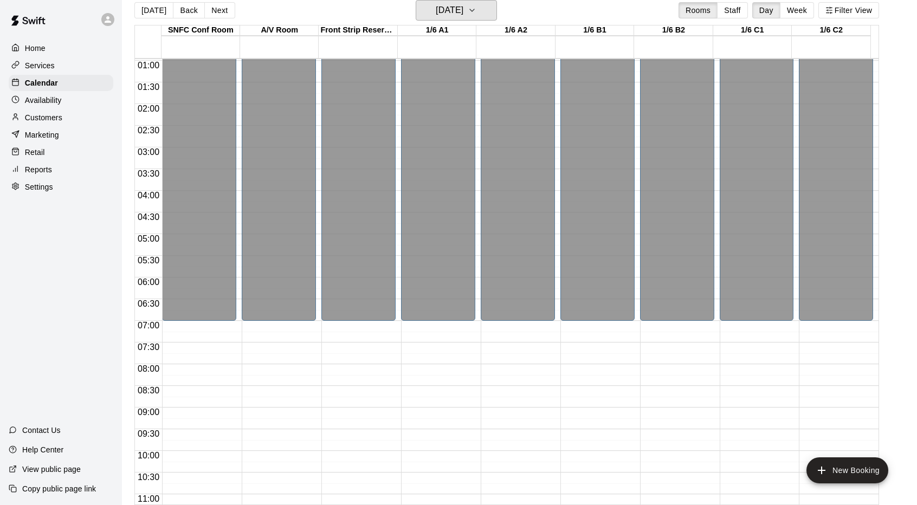
scroll to position [0, 0]
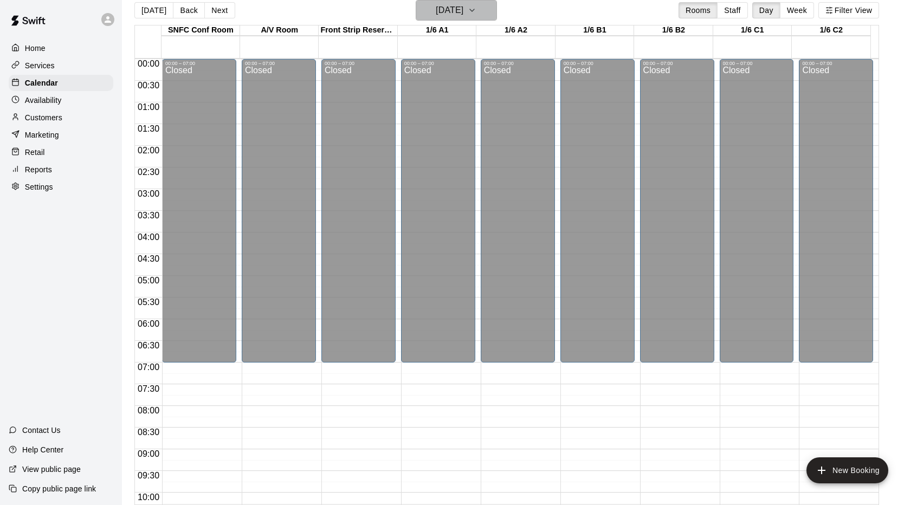
click at [476, 10] on icon "button" at bounding box center [472, 10] width 9 height 13
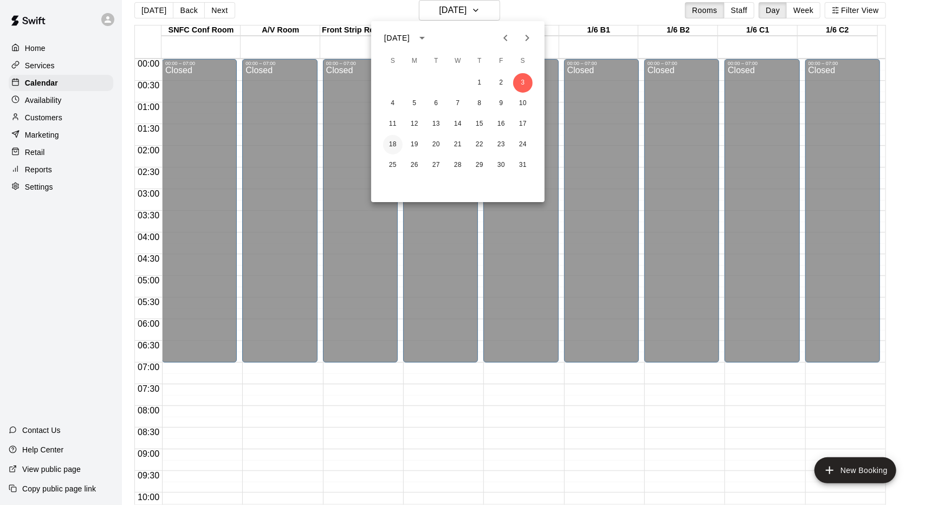
click at [390, 146] on button "18" at bounding box center [393, 145] width 20 height 20
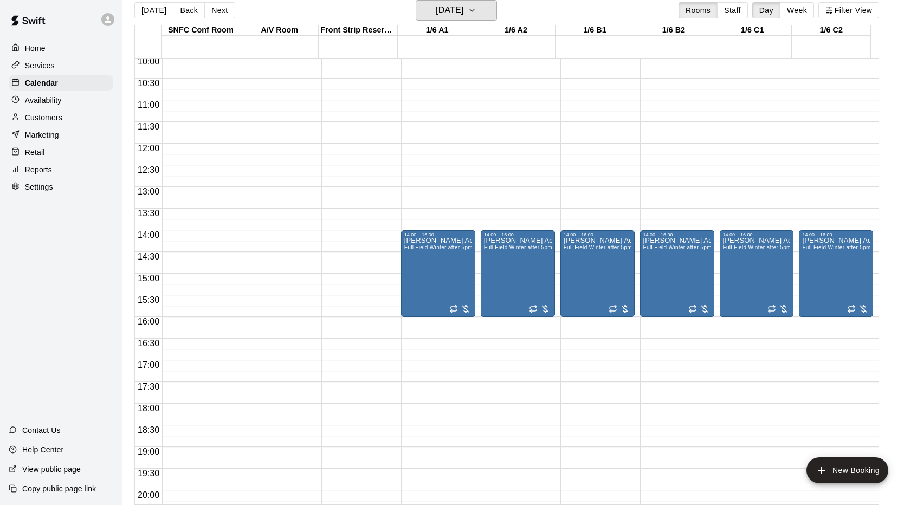
scroll to position [436, 0]
click at [459, 10] on h6 "[DATE]" at bounding box center [450, 10] width 28 height 15
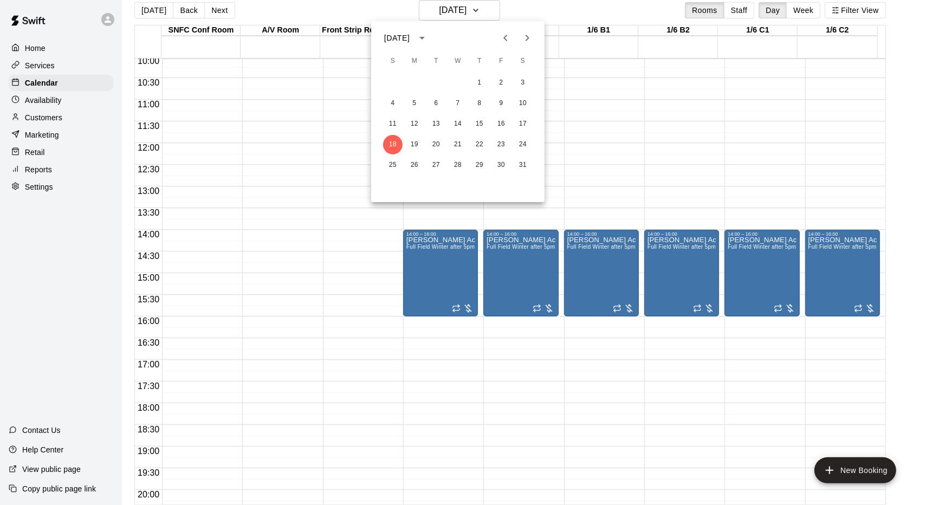
click at [529, 46] on button "Next month" at bounding box center [527, 38] width 22 height 22
click at [517, 105] on button "14" at bounding box center [523, 104] width 20 height 20
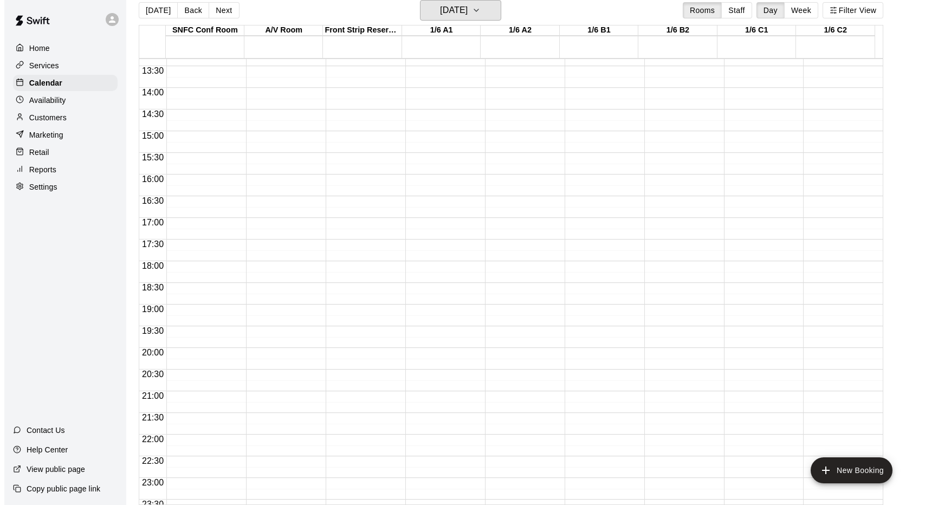
scroll to position [595, 0]
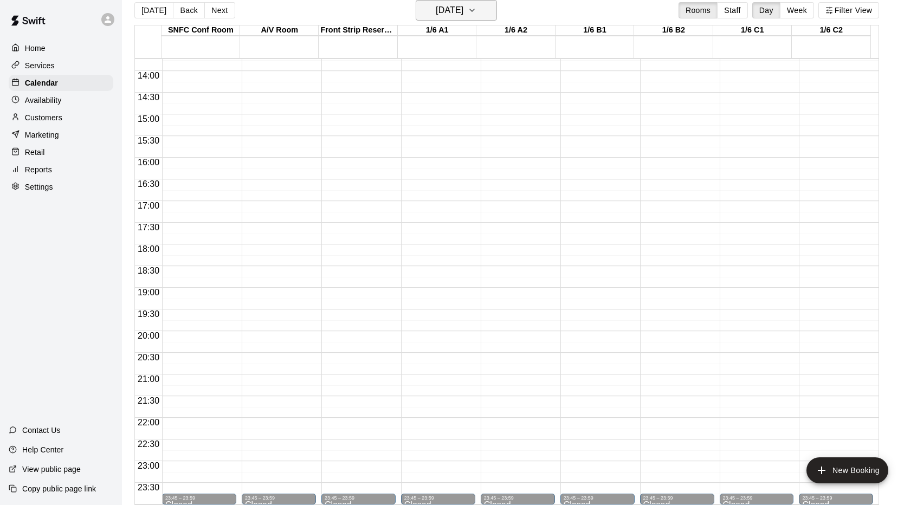
click at [463, 9] on h6 "[DATE]" at bounding box center [450, 10] width 28 height 15
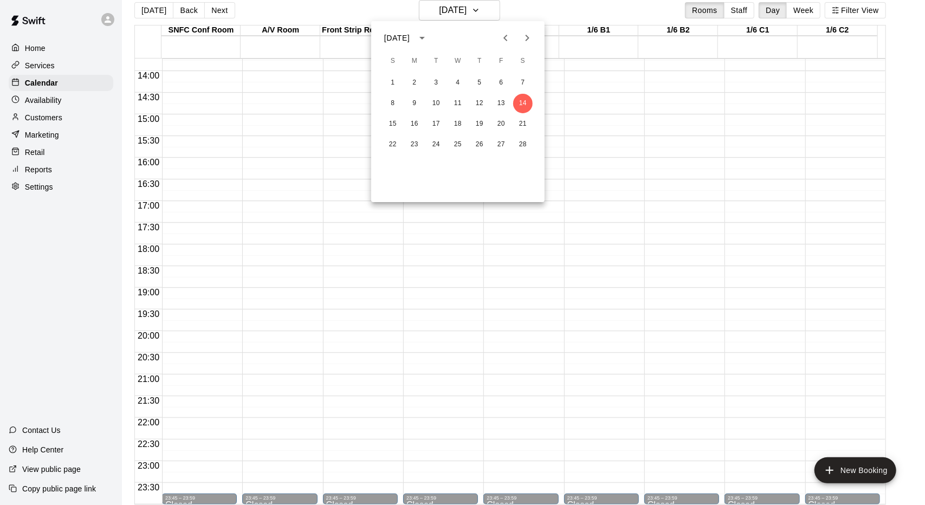
click at [431, 36] on button "calendar view is open, switch to year view" at bounding box center [422, 38] width 18 height 18
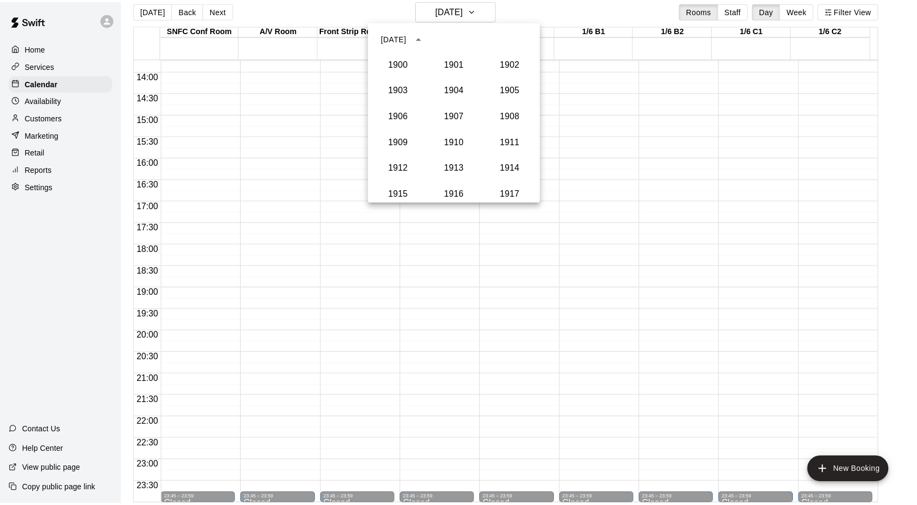
scroll to position [1029, 0]
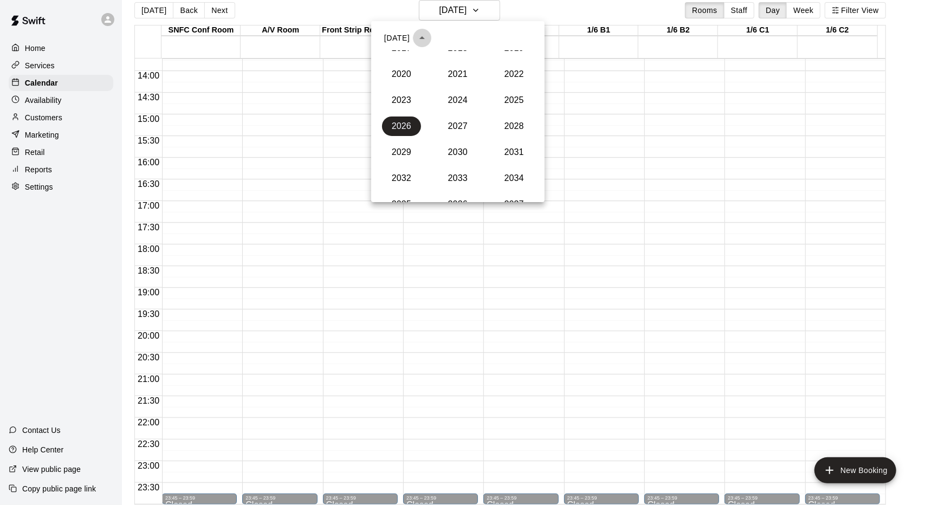
click at [425, 37] on icon "year view is open, switch to calendar view" at bounding box center [421, 37] width 5 height 3
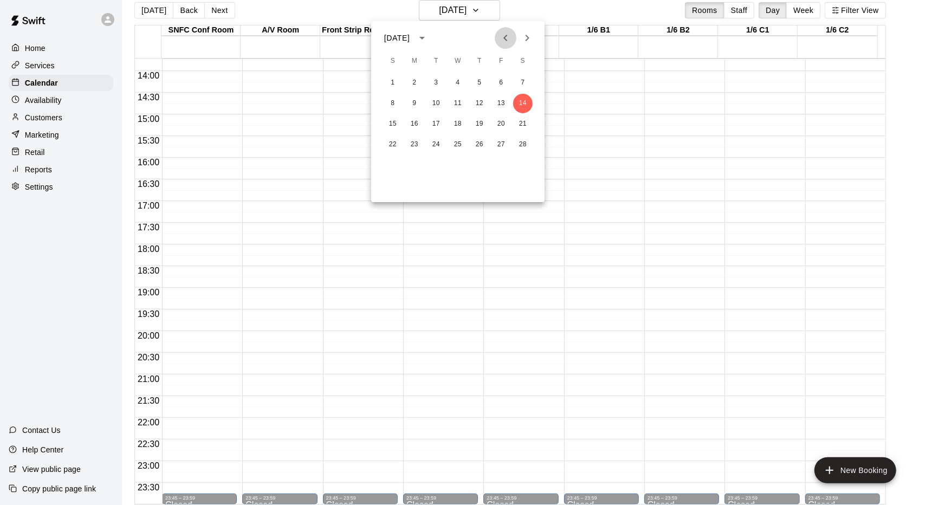
click at [507, 44] on icon "Previous month" at bounding box center [505, 37] width 13 height 13
click at [417, 121] on button "13" at bounding box center [415, 124] width 20 height 20
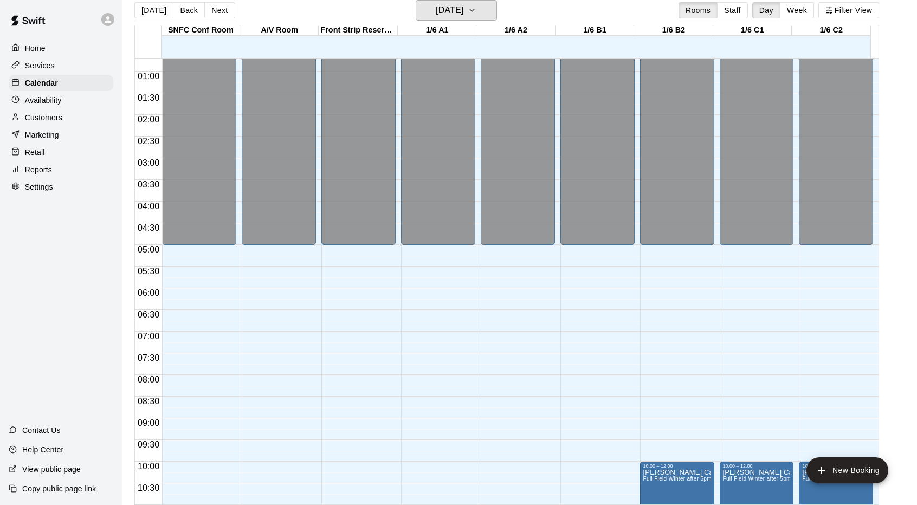
scroll to position [15, 0]
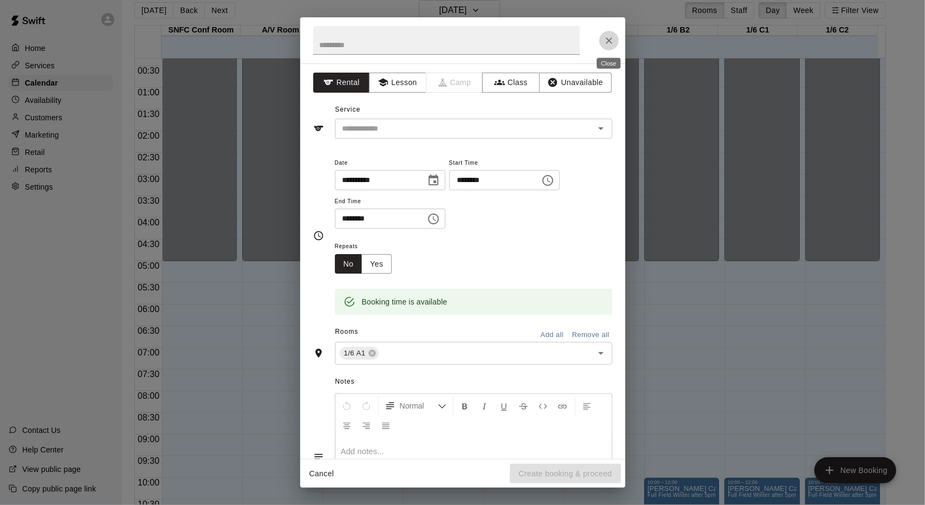
click at [612, 43] on icon "Close" at bounding box center [608, 40] width 11 height 11
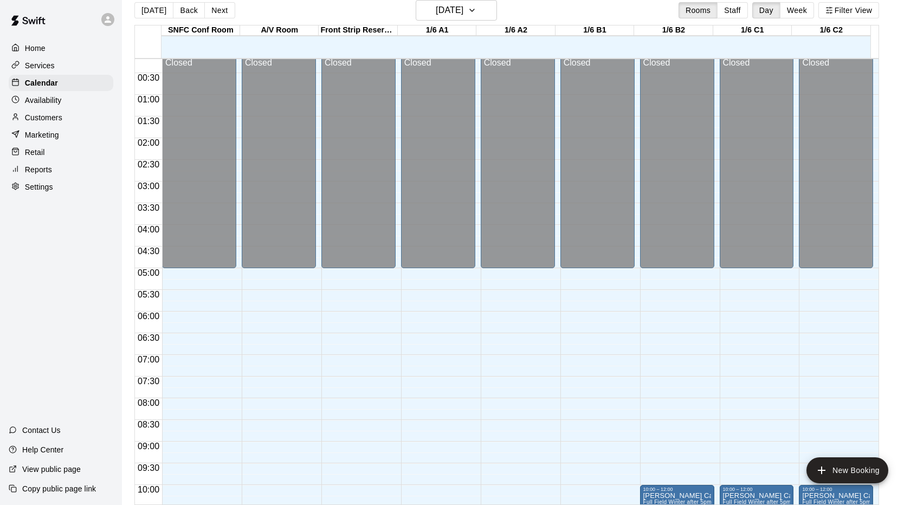
scroll to position [0, 0]
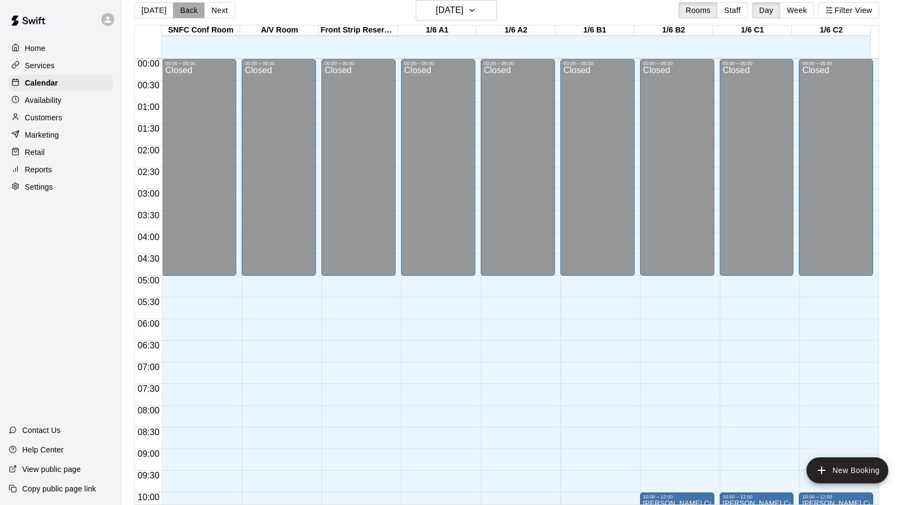
click at [188, 9] on button "Back" at bounding box center [189, 10] width 32 height 16
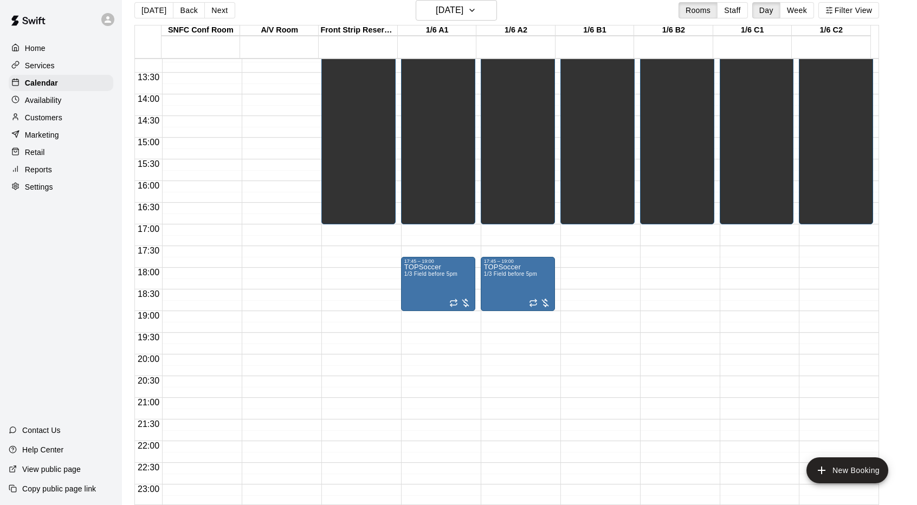
scroll to position [572, 0]
click at [204, 9] on button "Next" at bounding box center [219, 10] width 30 height 16
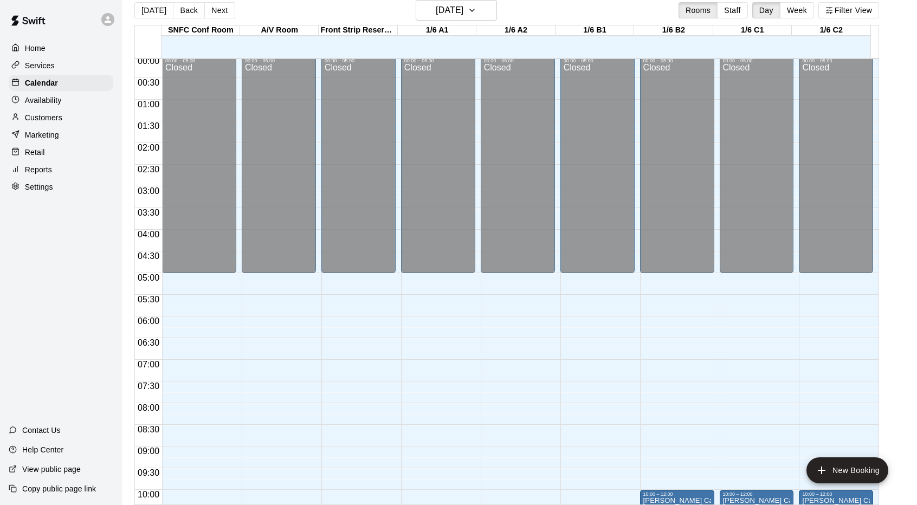
scroll to position [0, 0]
